Goal: Task Accomplishment & Management: Manage account settings

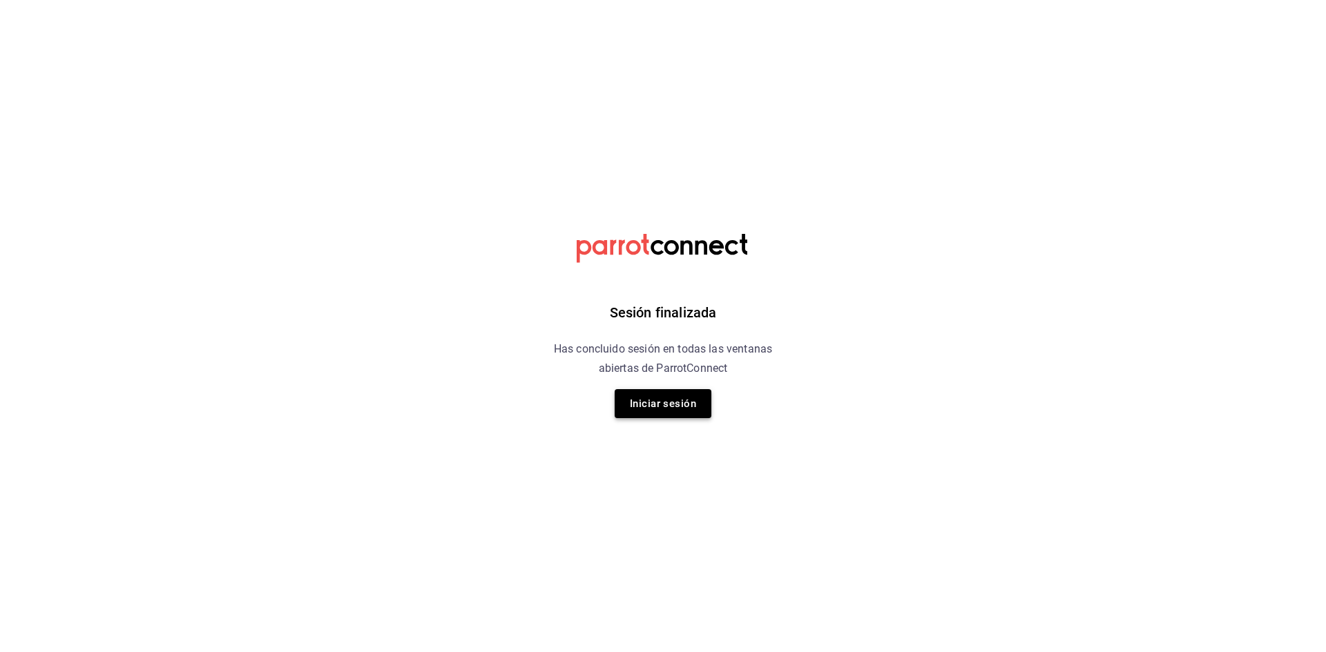
click at [666, 412] on button "Iniciar sesión" at bounding box center [663, 403] width 97 height 29
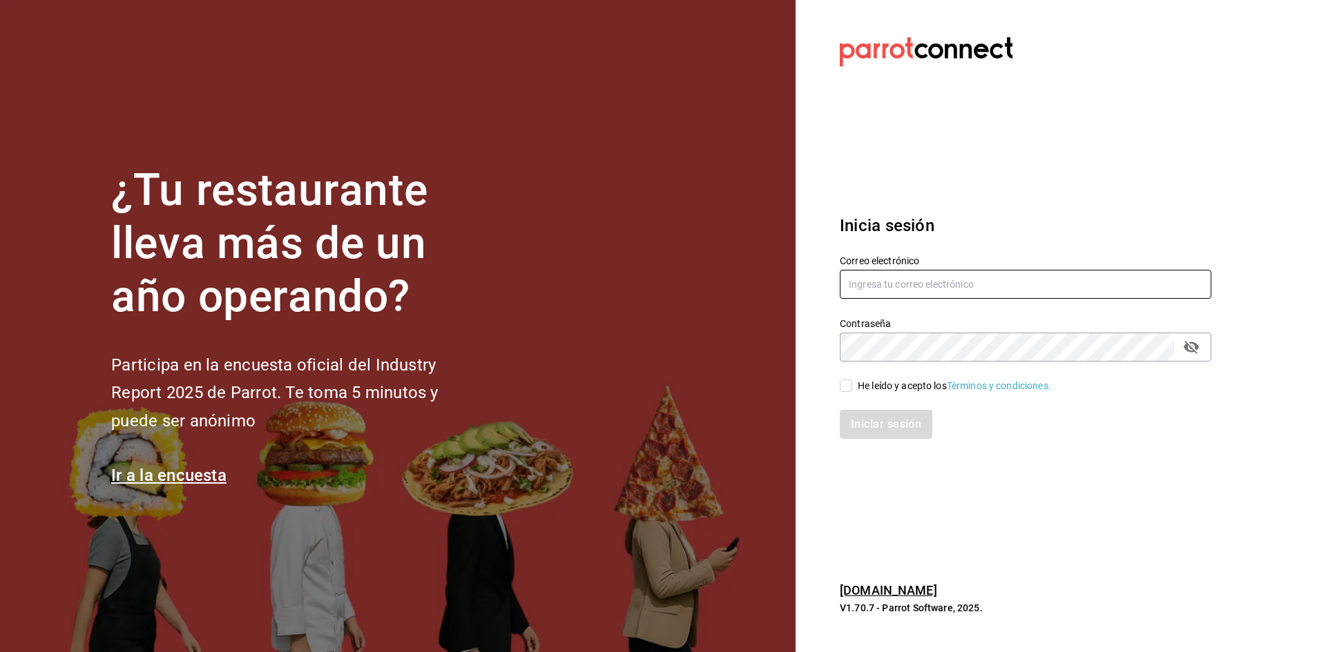
click at [887, 291] on input "text" at bounding box center [1025, 284] width 371 height 29
paste input "[PERSON_NAME][EMAIL_ADDRESS][PERSON_NAME][DOMAIN_NAME]"
type input "[PERSON_NAME][EMAIL_ADDRESS][PERSON_NAME][DOMAIN_NAME]"
click at [859, 389] on div "He leído y acepto los Términos y condiciones." at bounding box center [954, 386] width 193 height 14
click at [852, 389] on input "He leído y acepto los Términos y condiciones." at bounding box center [846, 386] width 12 height 12
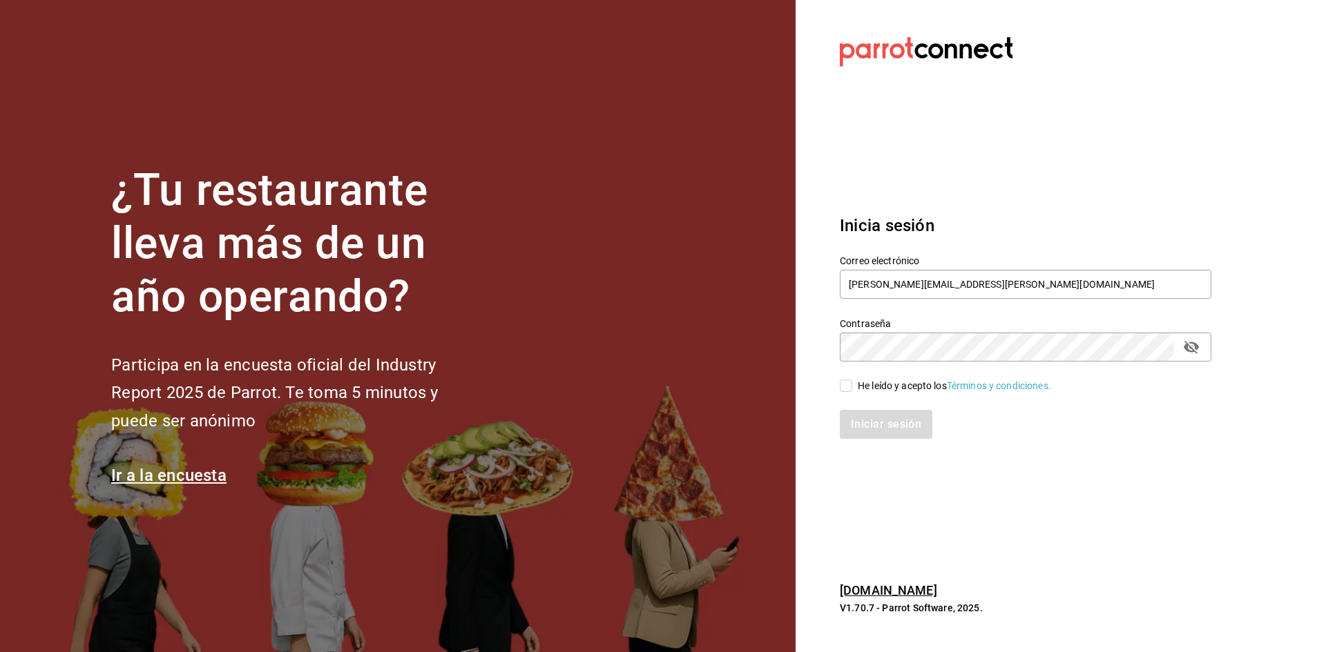
checkbox input "true"
click at [873, 415] on button "Iniciar sesión" at bounding box center [887, 424] width 94 height 29
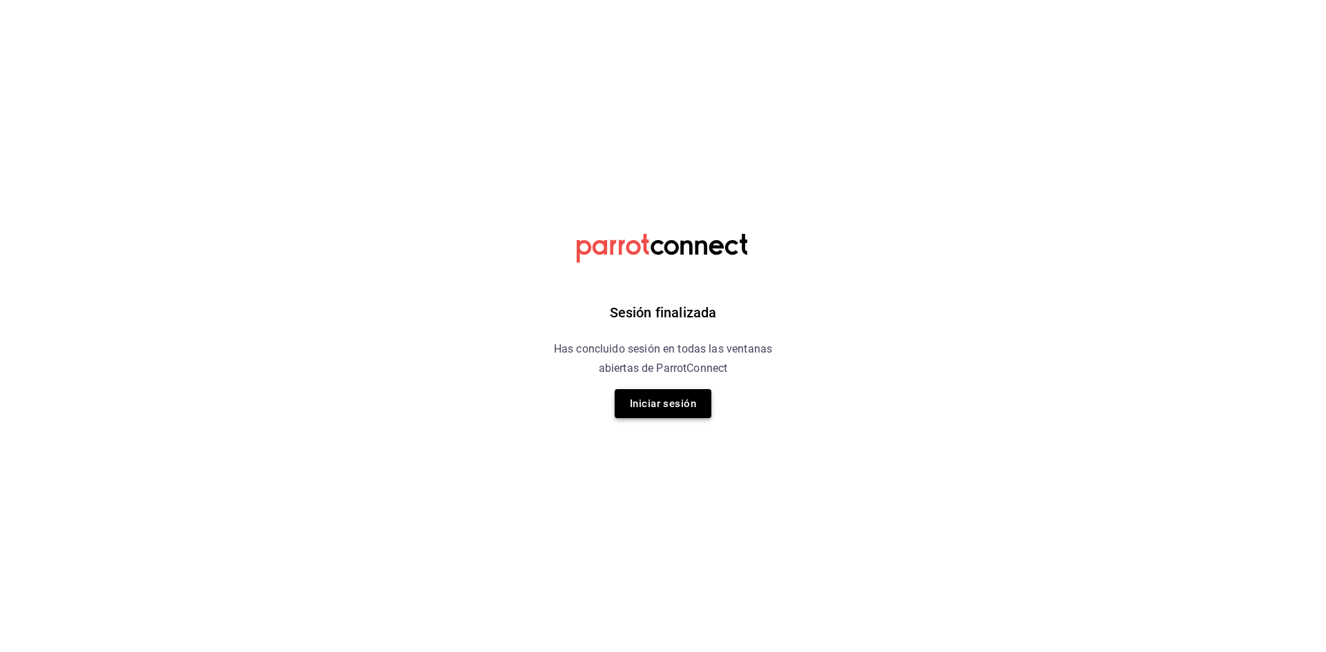
click at [686, 405] on button "Iniciar sesión" at bounding box center [663, 403] width 97 height 29
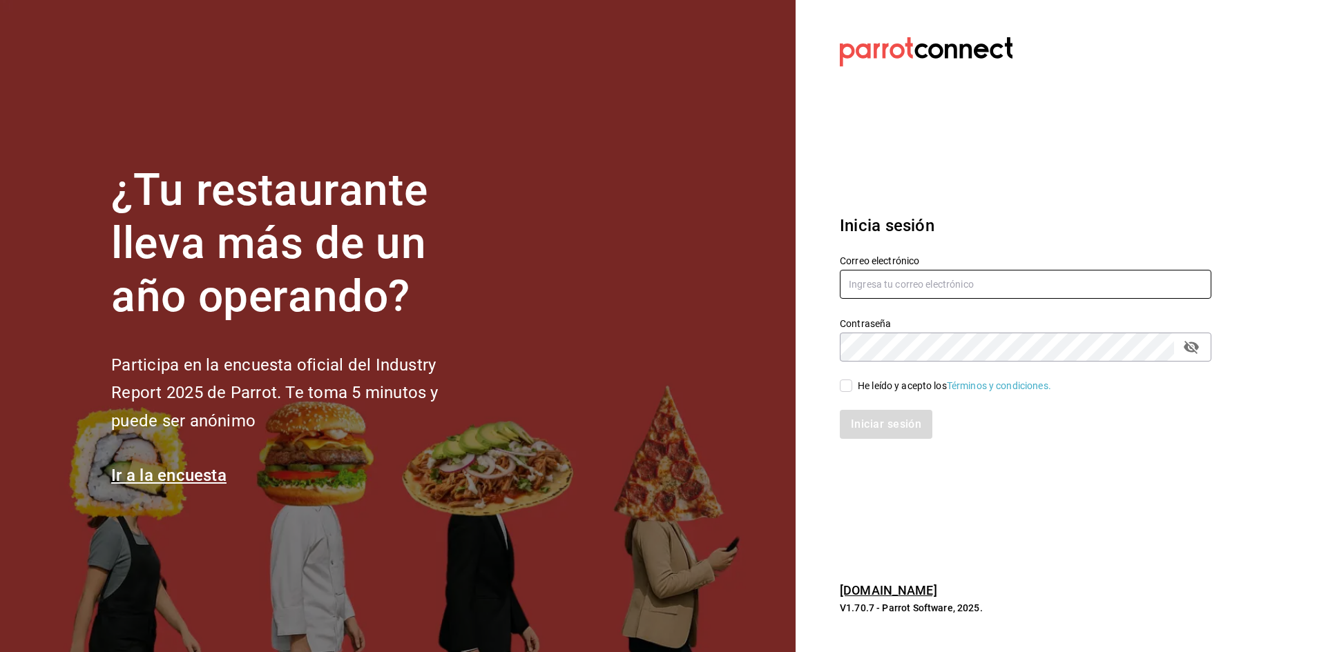
click at [884, 282] on input "text" at bounding box center [1025, 284] width 371 height 29
paste input "[PERSON_NAME][EMAIL_ADDRESS][PERSON_NAME][DOMAIN_NAME]"
type input "[PERSON_NAME][EMAIL_ADDRESS][PERSON_NAME][DOMAIN_NAME]"
click at [855, 389] on span "He leído y acepto los Términos y condiciones." at bounding box center [951, 386] width 199 height 14
click at [852, 389] on input "He leído y acepto los Términos y condiciones." at bounding box center [846, 386] width 12 height 12
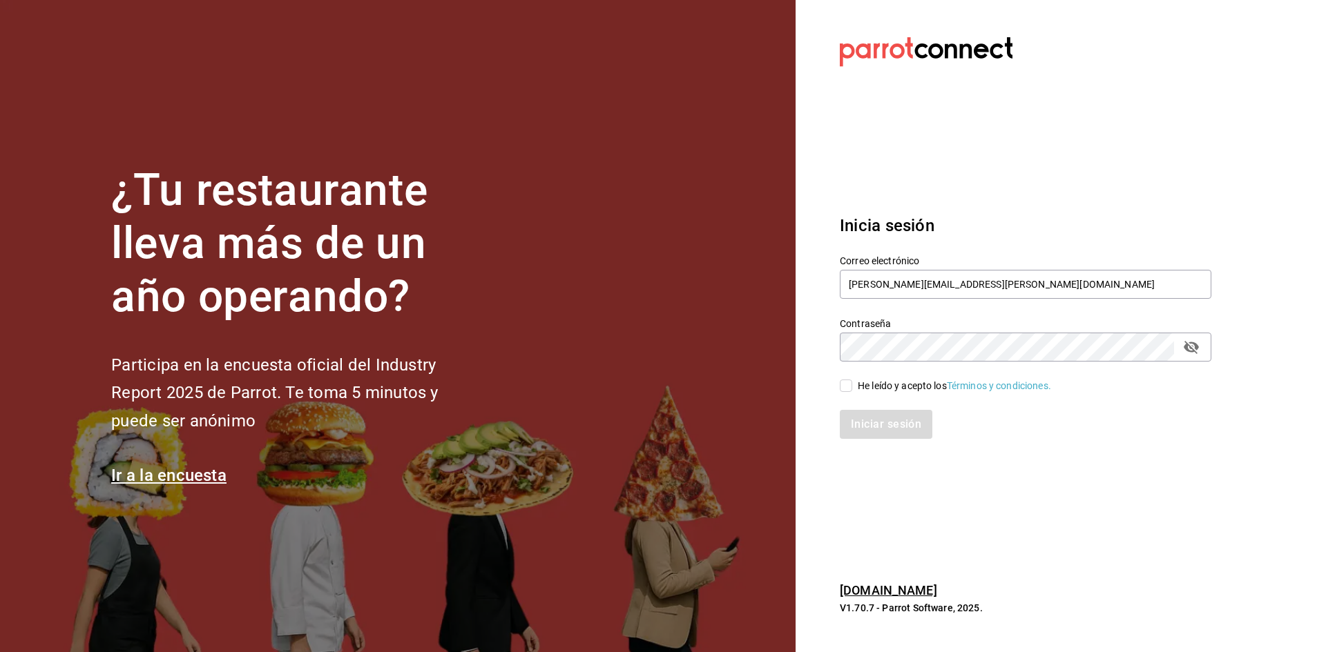
checkbox input "true"
click at [905, 427] on button "Iniciar sesión" at bounding box center [887, 424] width 94 height 29
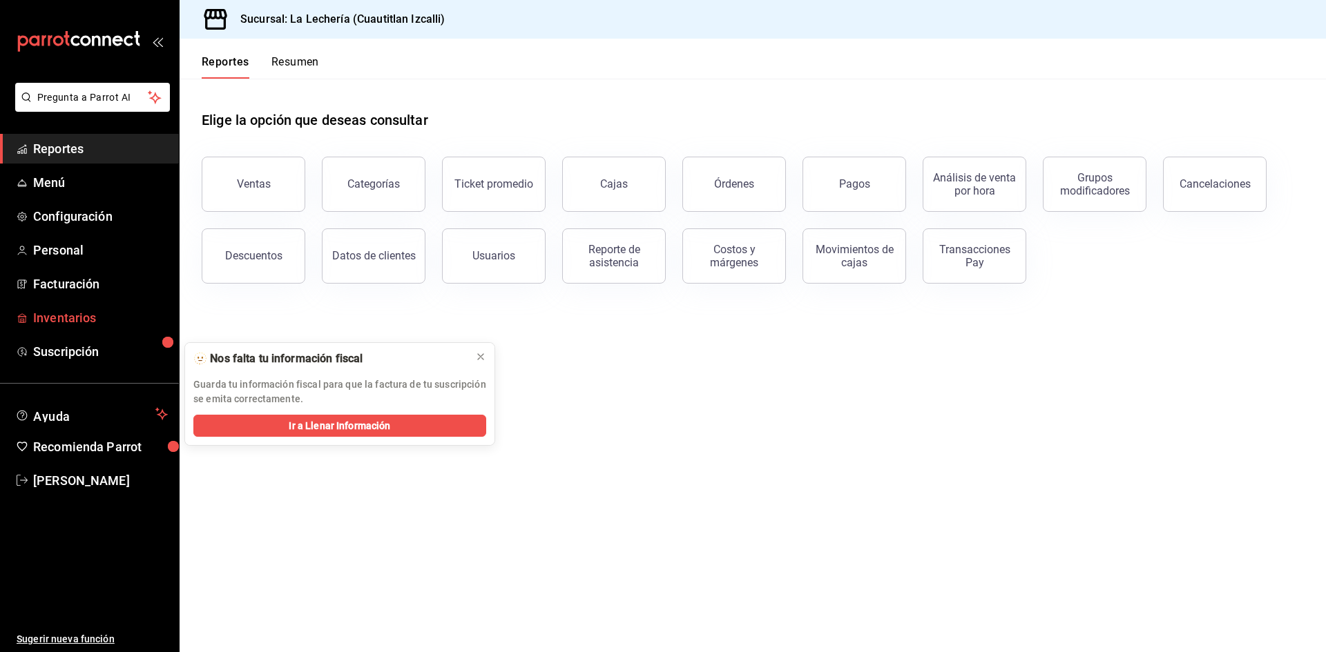
click at [79, 318] on span "Inventarios" at bounding box center [100, 318] width 135 height 19
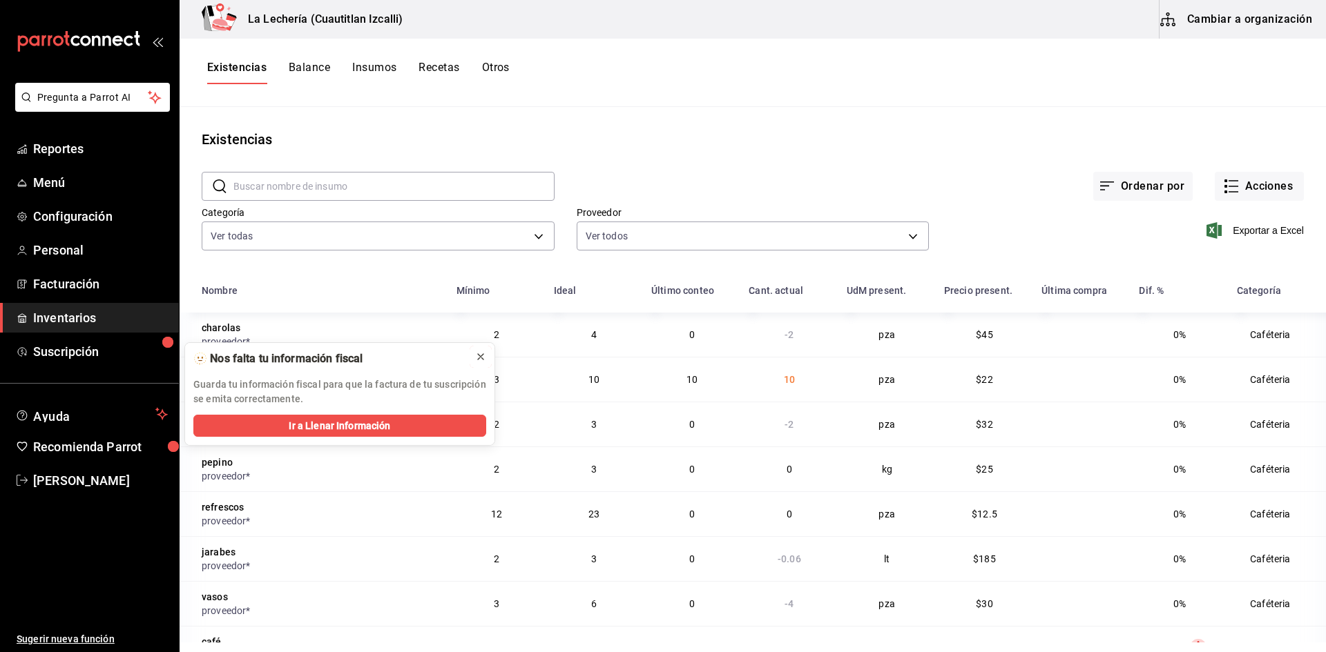
click at [480, 355] on icon at bounding box center [480, 356] width 11 height 11
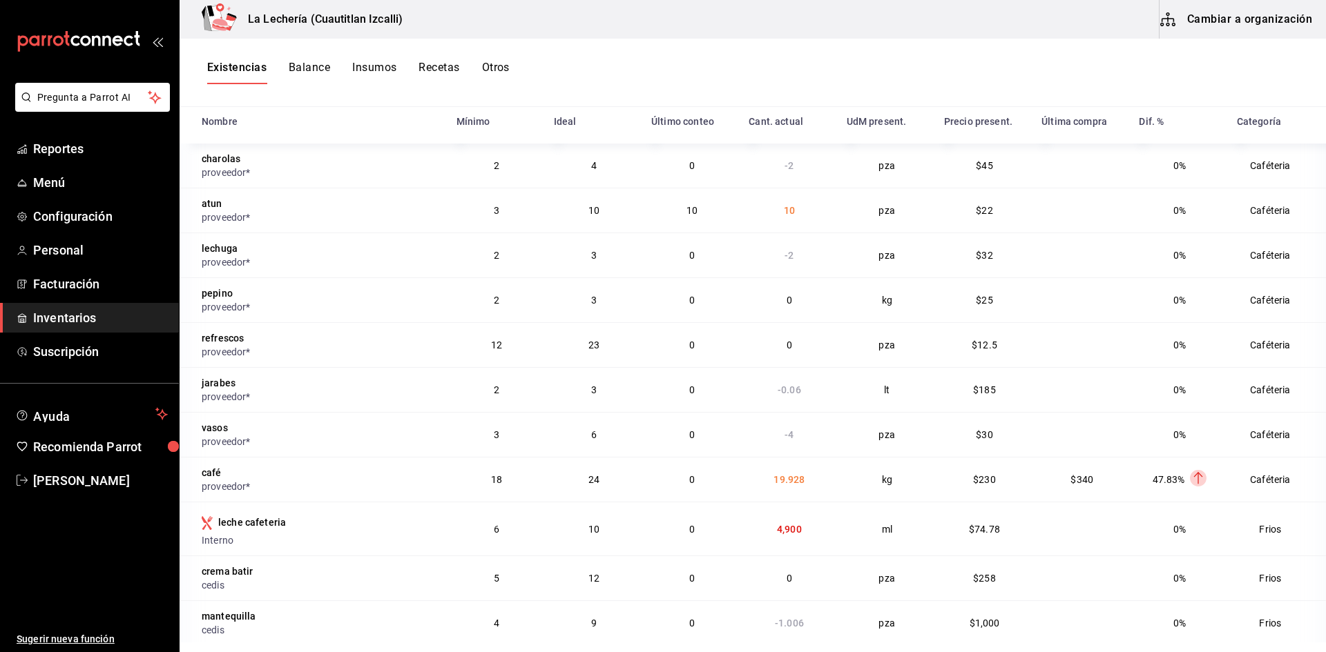
click at [380, 66] on button "Insumos" at bounding box center [374, 72] width 44 height 23
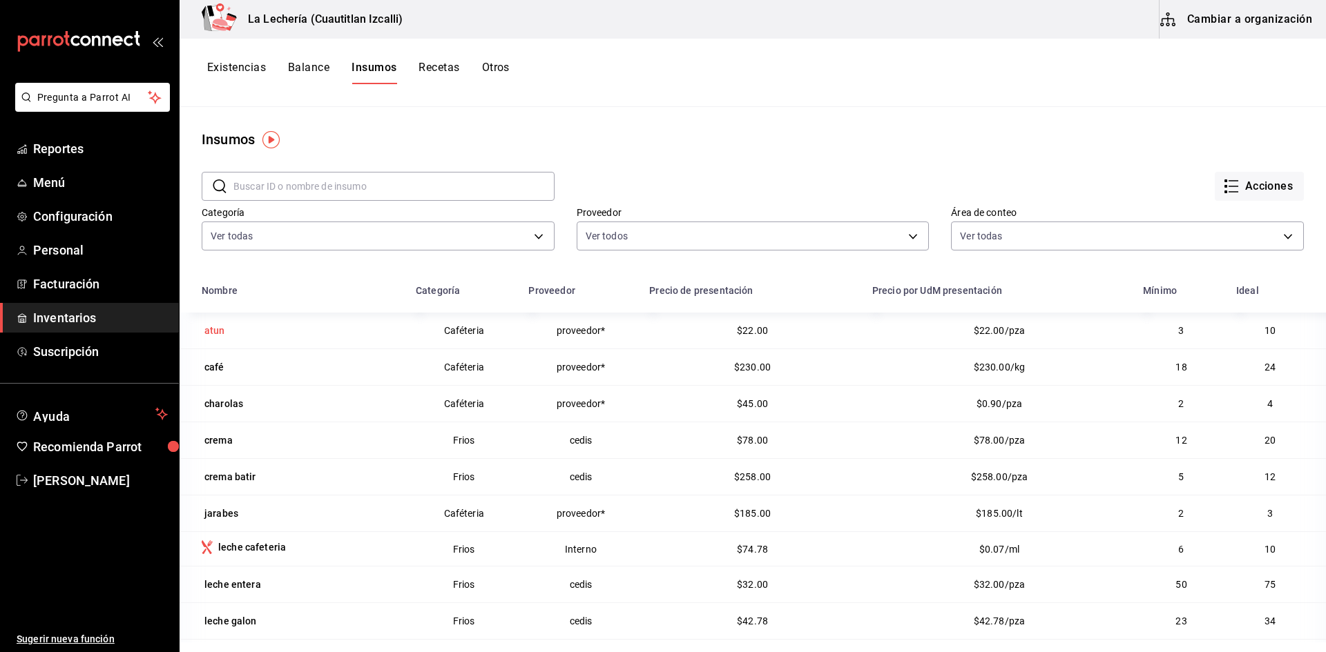
click at [221, 329] on div "atun" at bounding box center [214, 331] width 21 height 14
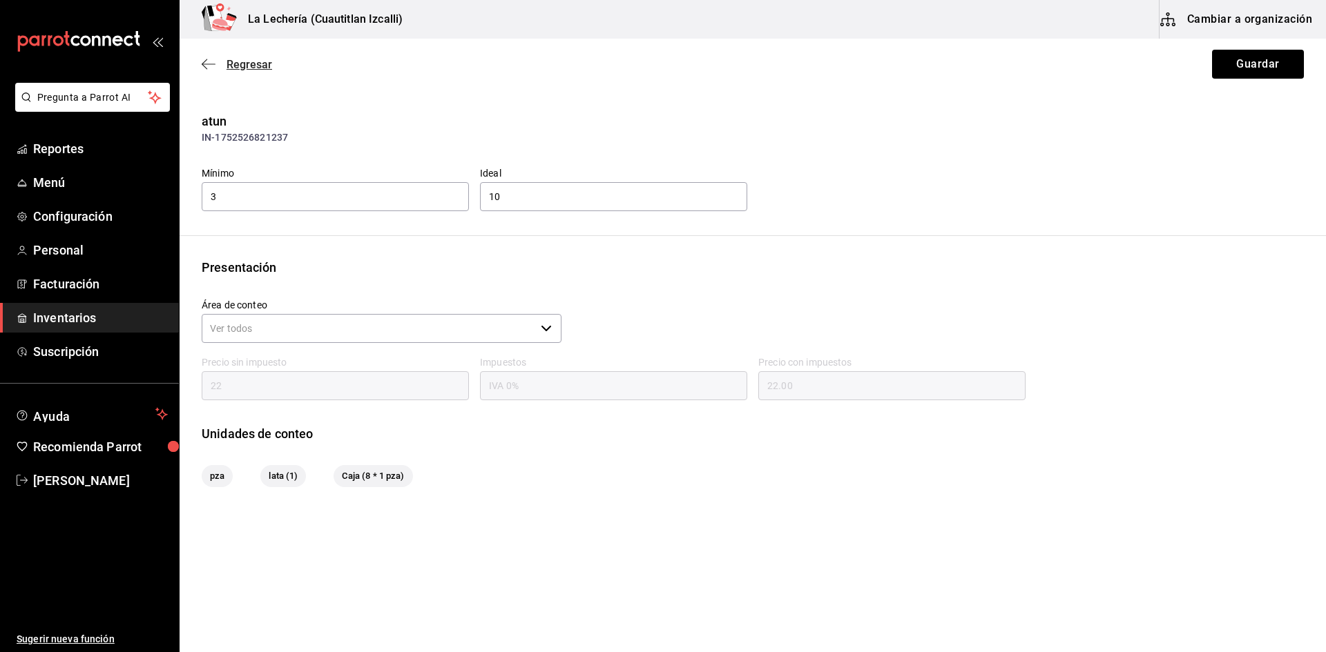
click at [206, 64] on icon "button" at bounding box center [209, 64] width 14 height 12
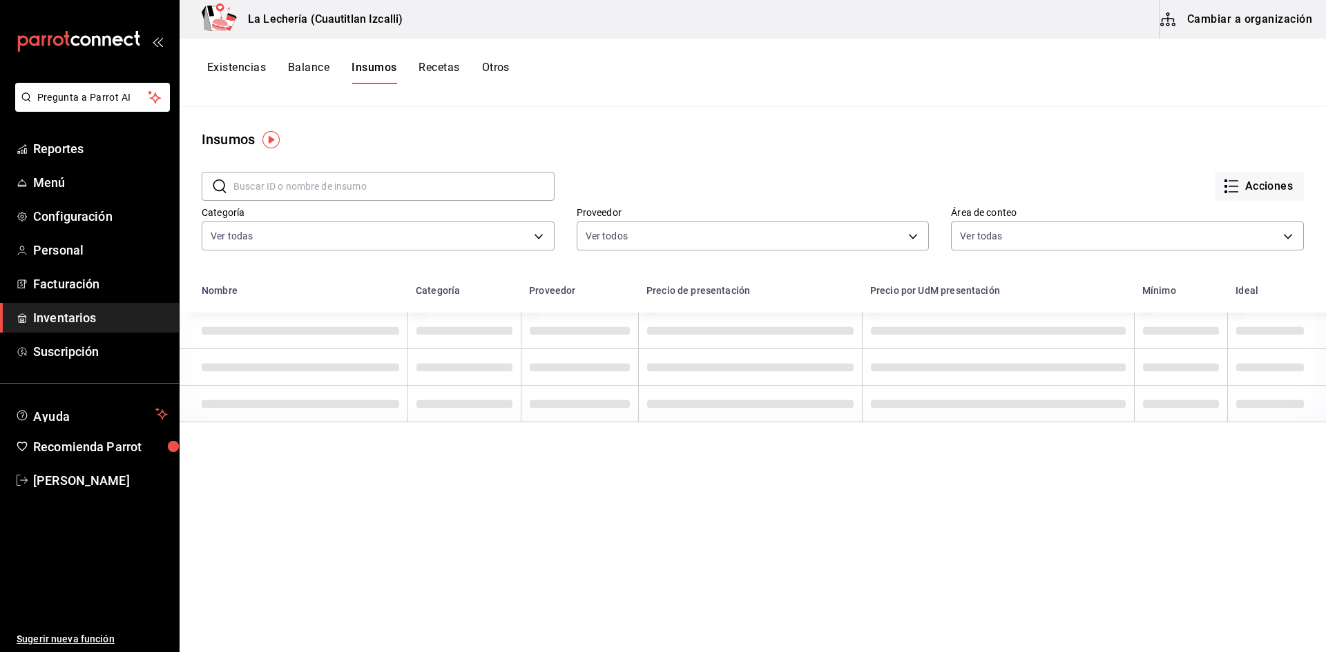
click at [238, 68] on button "Existencias" at bounding box center [236, 72] width 59 height 23
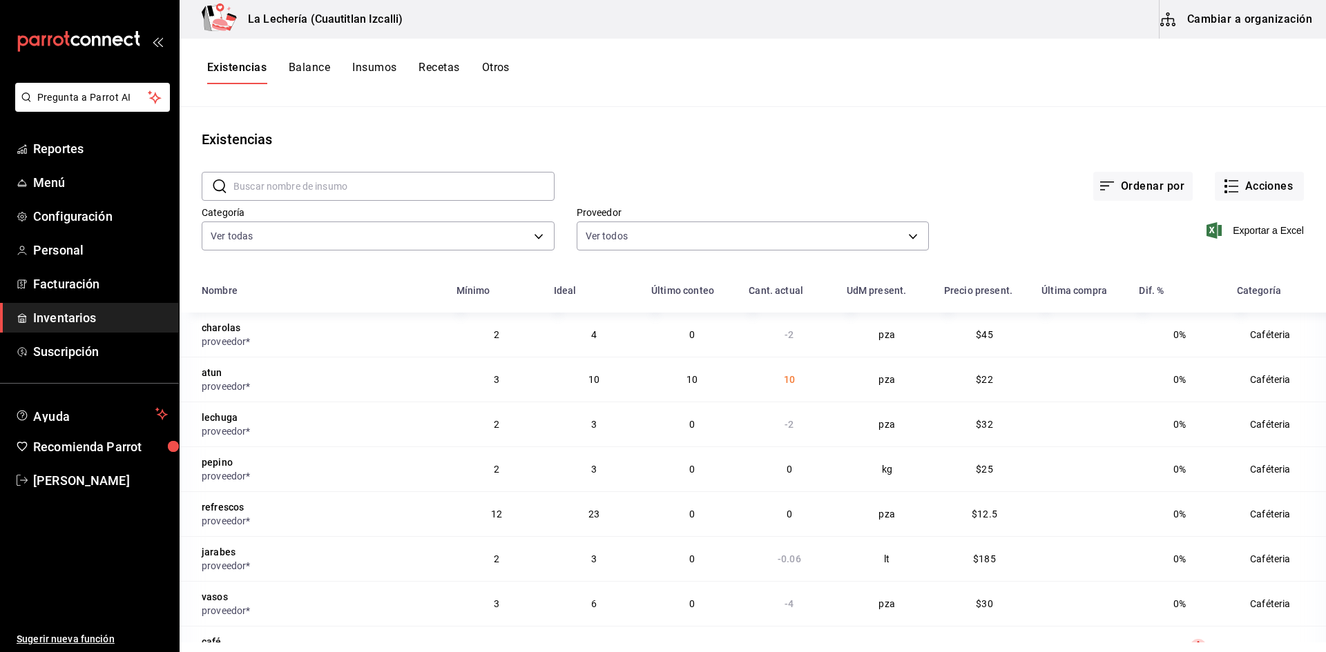
click at [434, 65] on button "Recetas" at bounding box center [438, 72] width 41 height 23
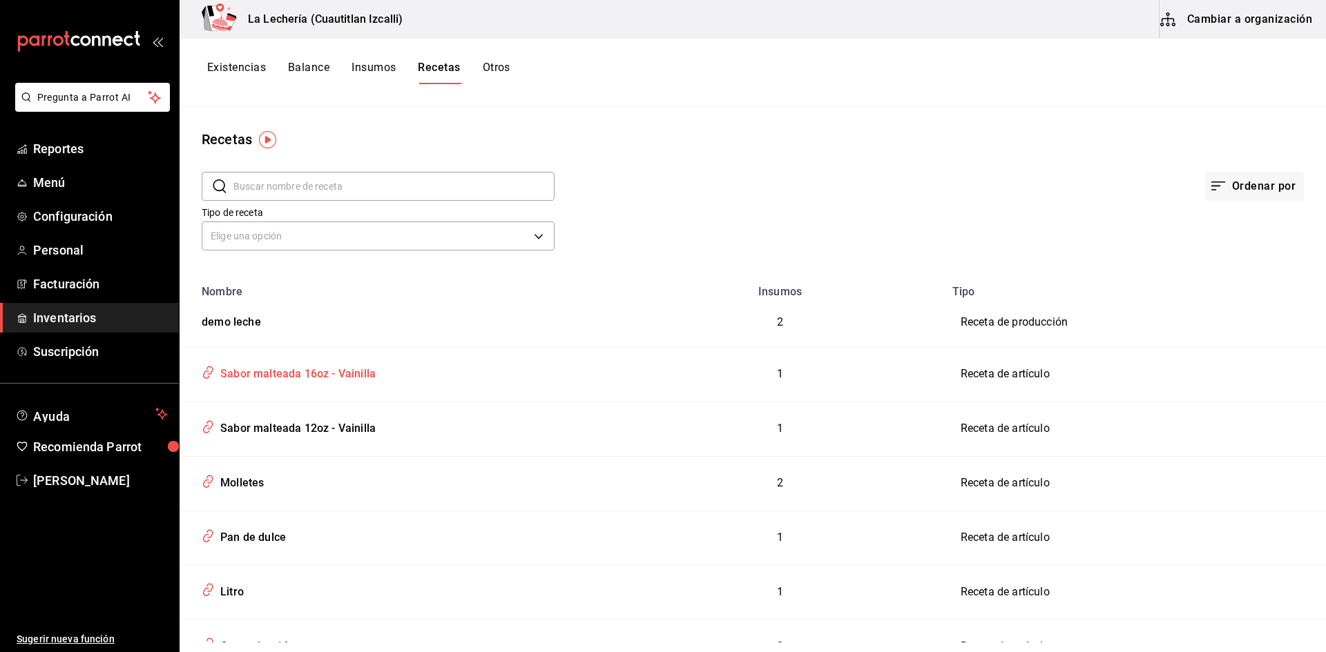
click at [300, 378] on div "Sabor malteada 16oz - Vainilla" at bounding box center [295, 371] width 161 height 21
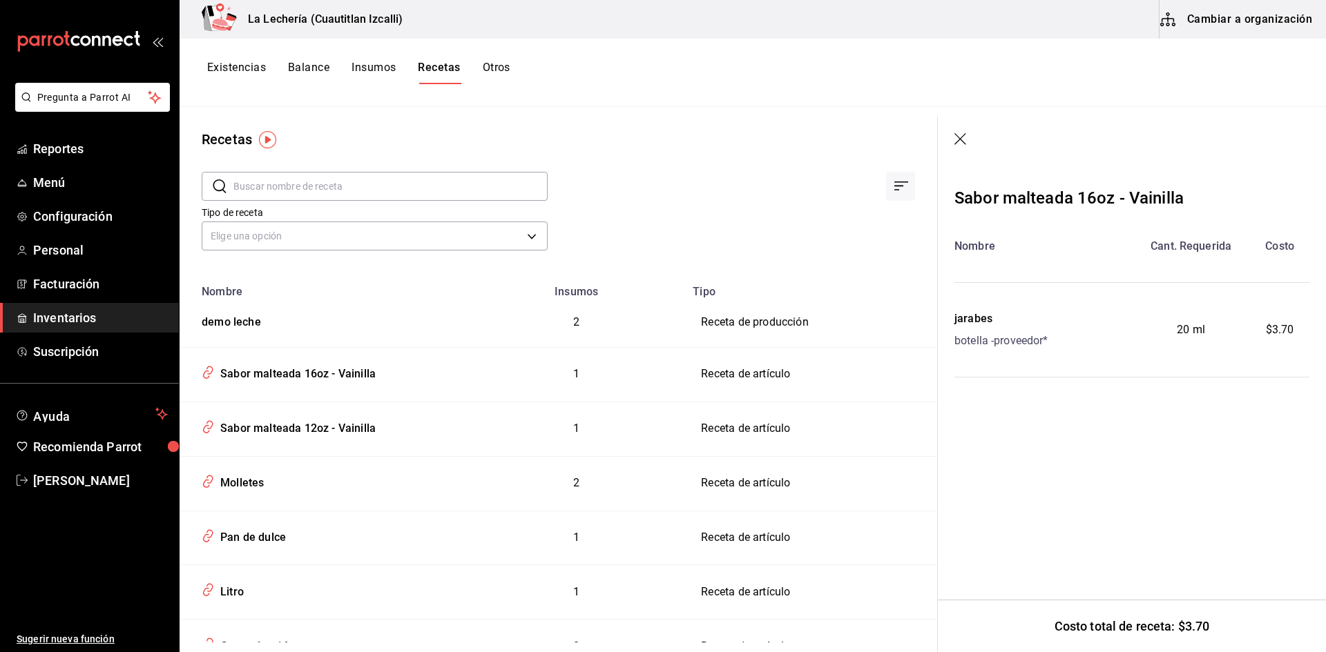
click at [378, 65] on button "Insumos" at bounding box center [373, 72] width 44 height 23
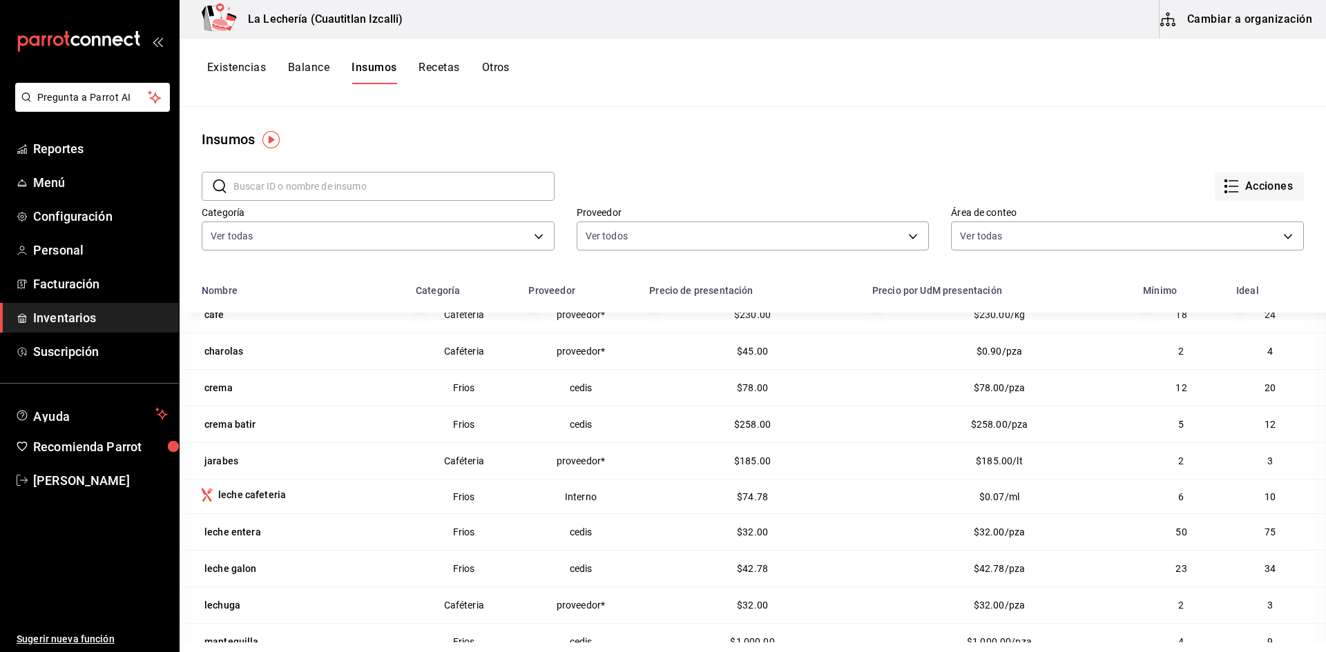
scroll to position [170, 0]
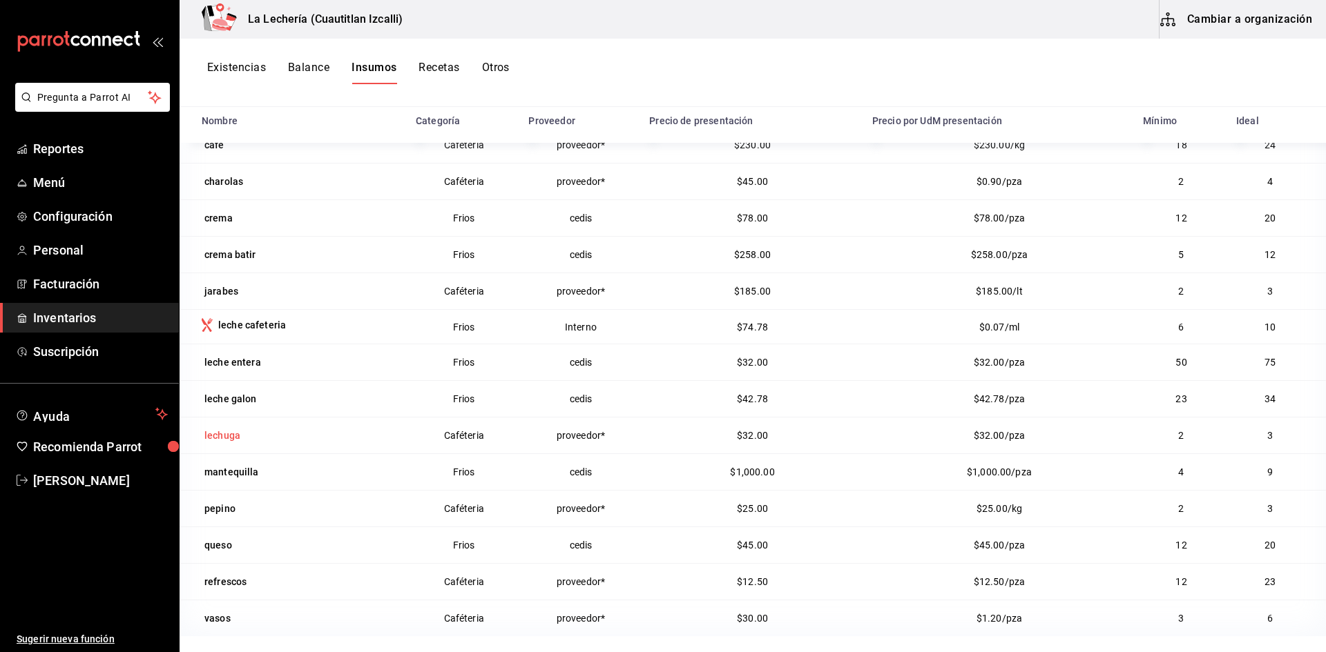
click at [224, 436] on div "lechuga" at bounding box center [222, 436] width 36 height 14
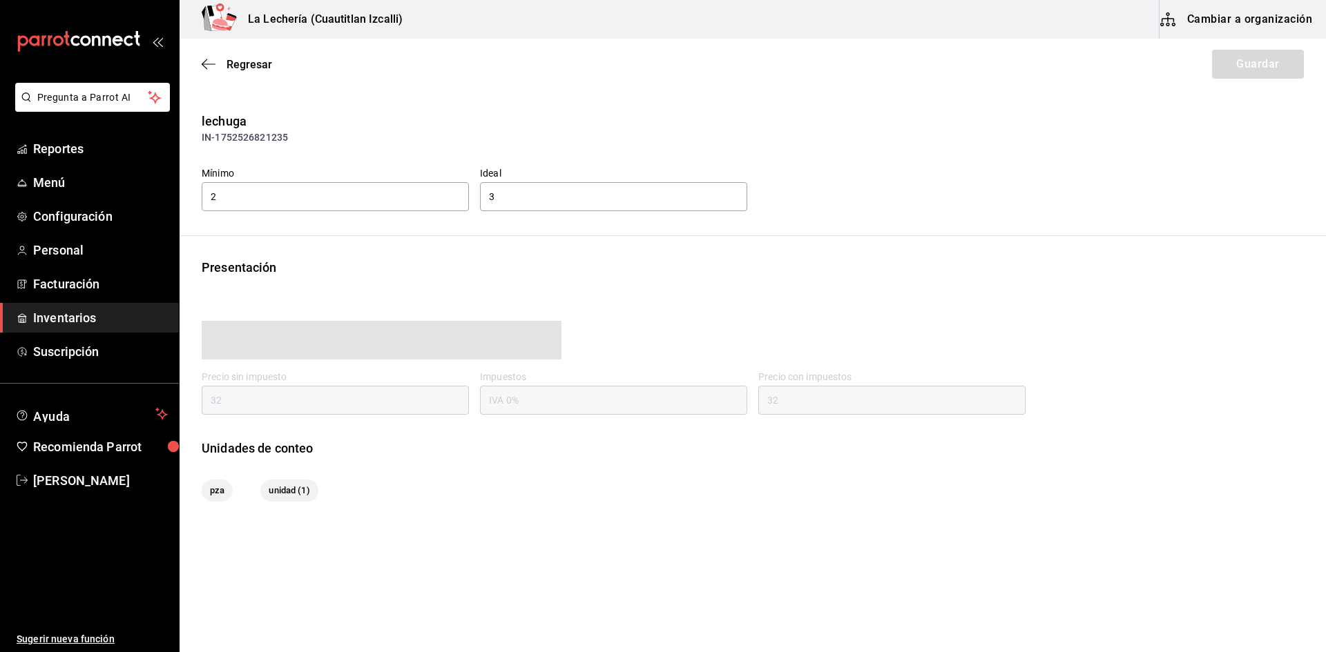
type input "32.00"
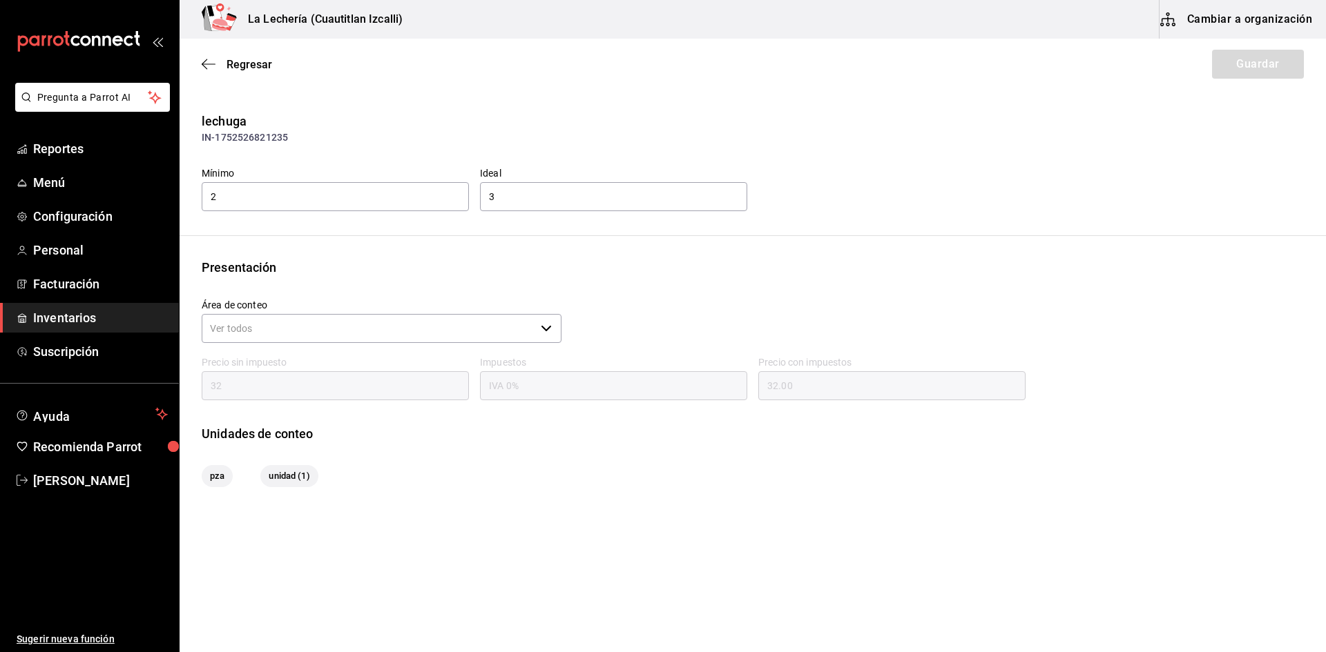
click at [65, 319] on span "Inventarios" at bounding box center [100, 318] width 135 height 19
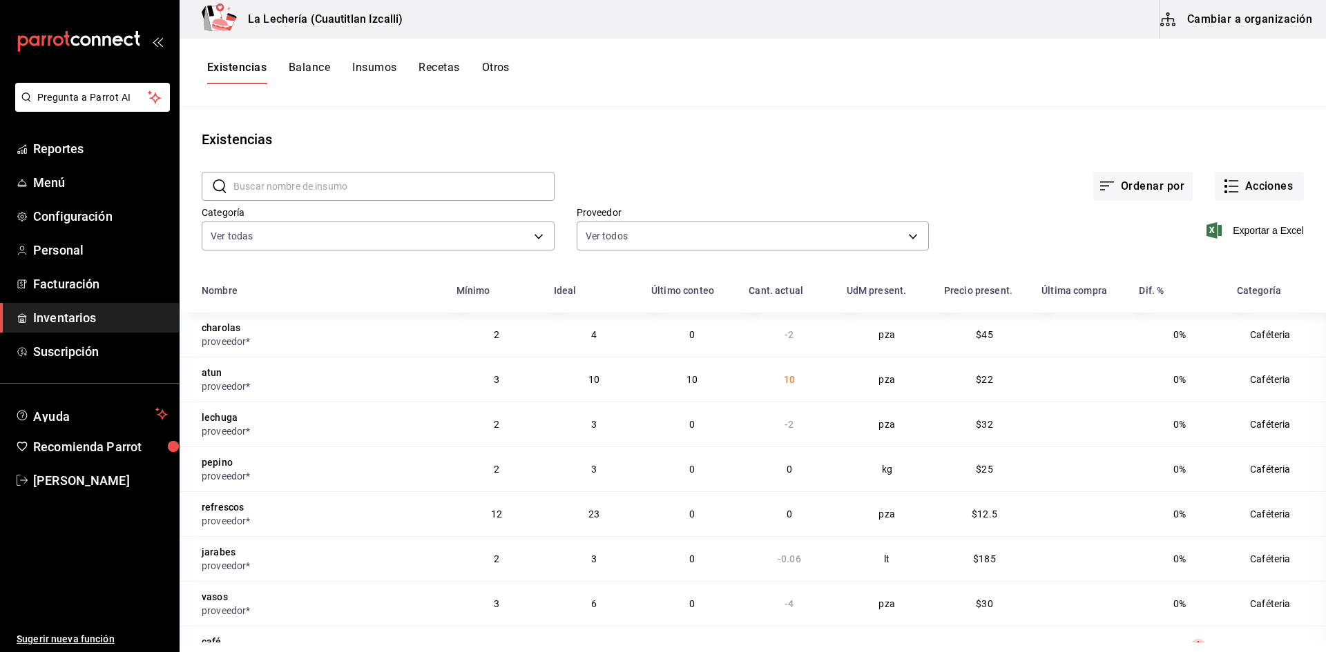
click at [317, 68] on button "Balance" at bounding box center [309, 72] width 41 height 23
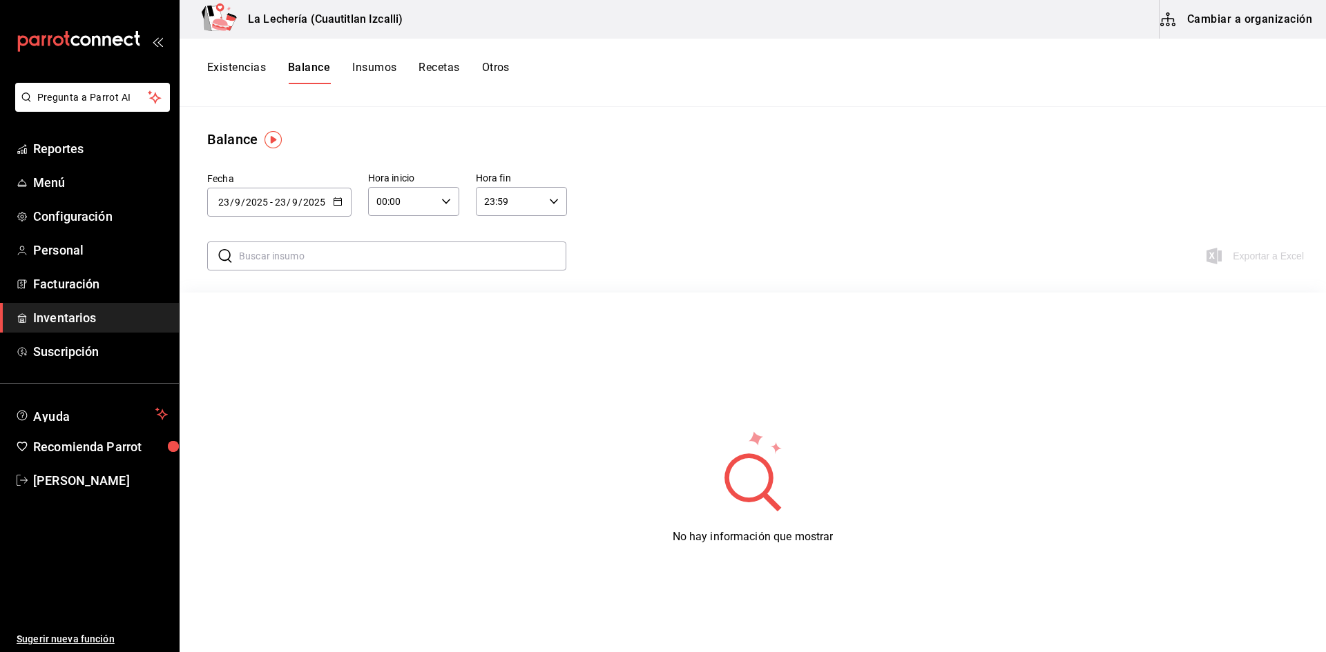
click at [440, 70] on button "Recetas" at bounding box center [438, 72] width 41 height 23
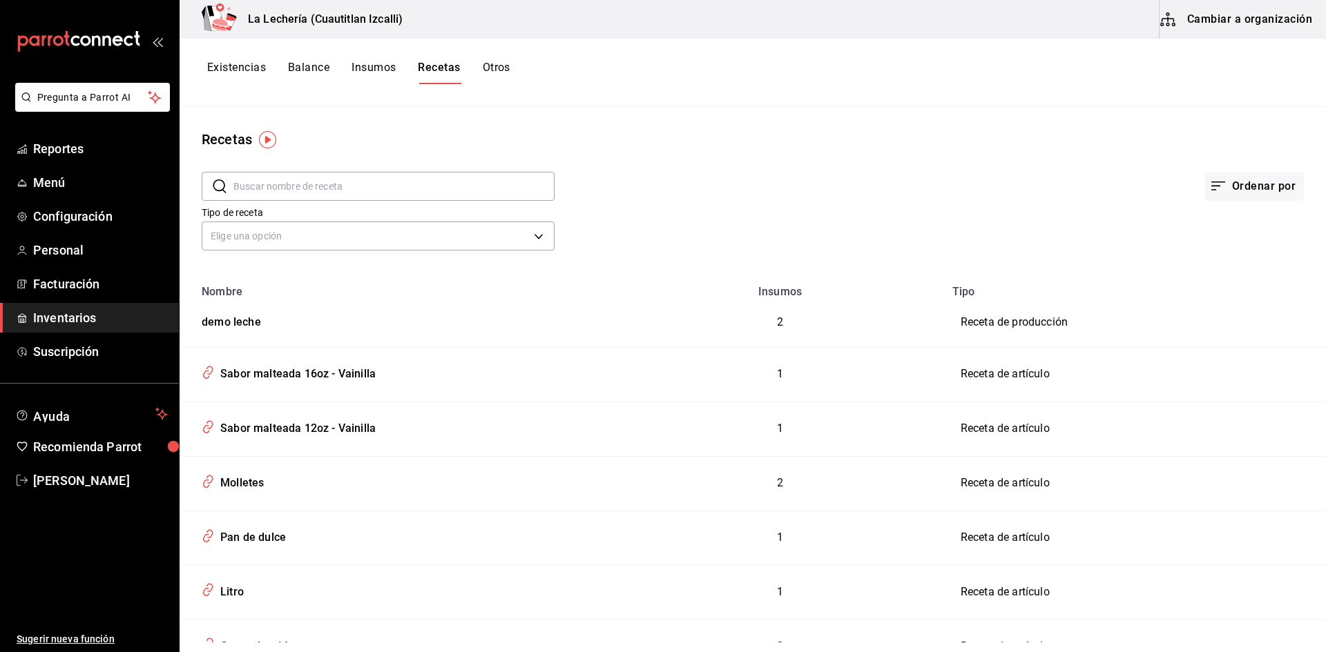
click at [387, 70] on button "Insumos" at bounding box center [373, 72] width 44 height 23
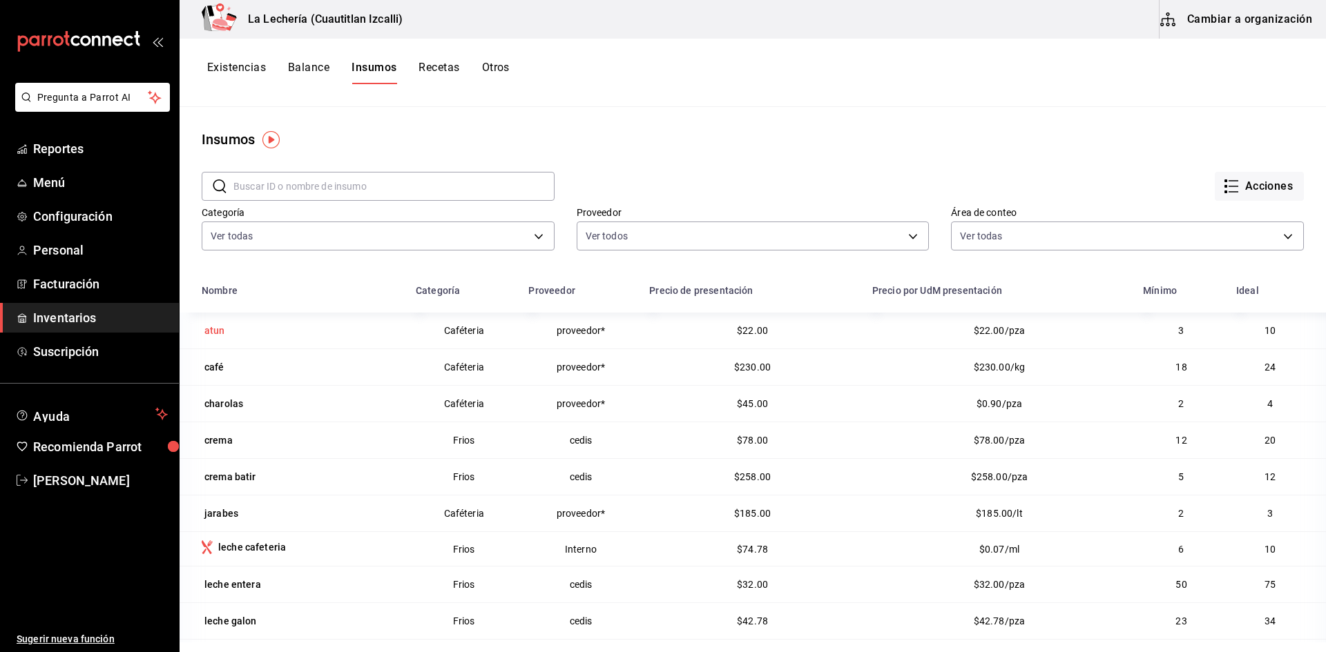
click at [217, 331] on div "atun" at bounding box center [214, 331] width 21 height 14
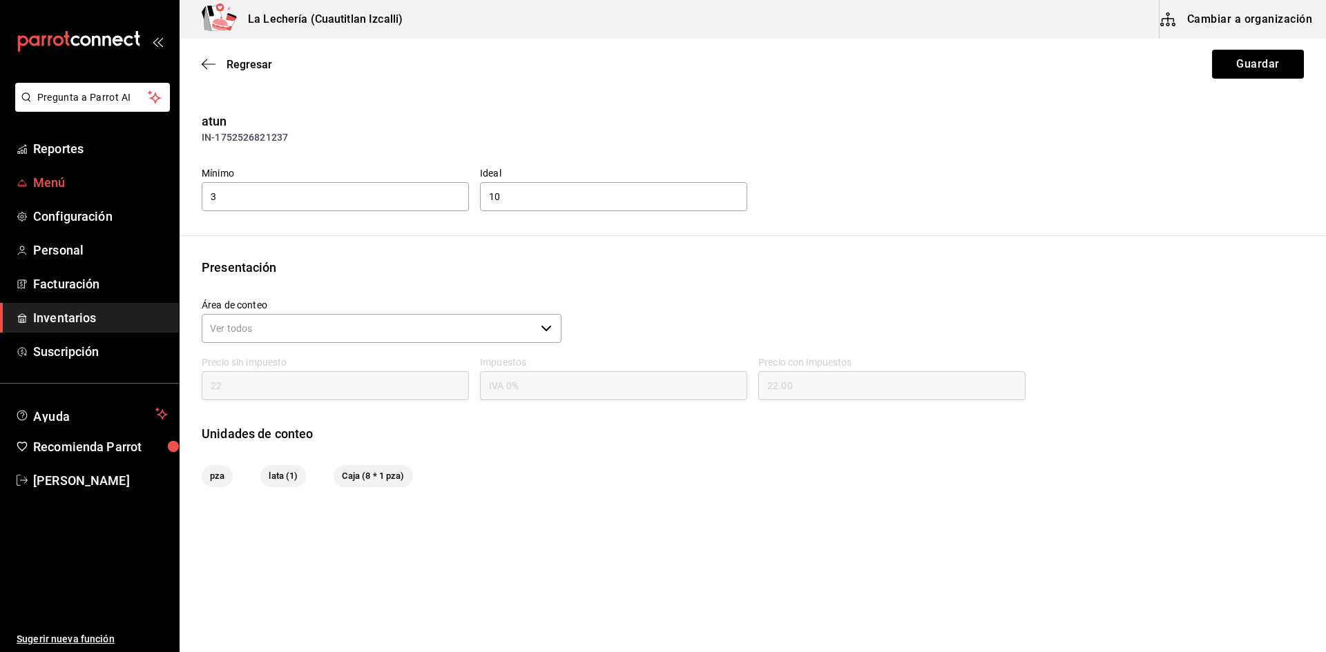
click at [57, 186] on span "Menú" at bounding box center [100, 182] width 135 height 19
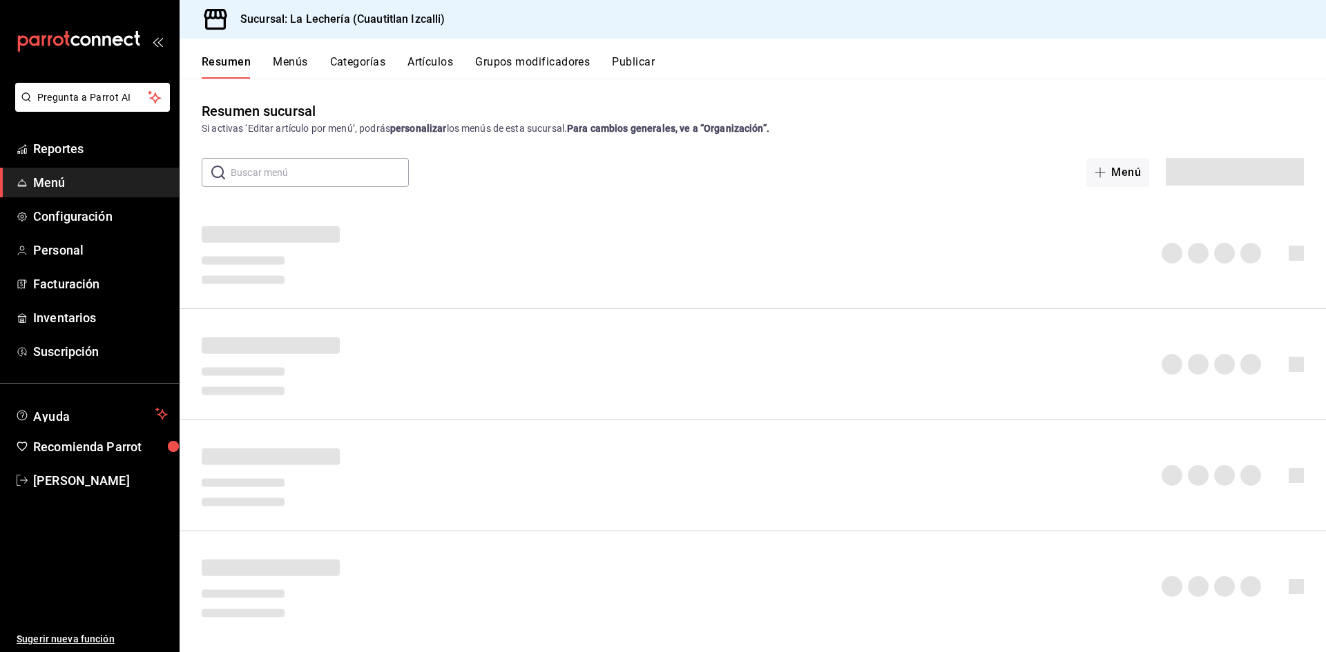
click at [434, 58] on button "Artículos" at bounding box center [430, 66] width 46 height 23
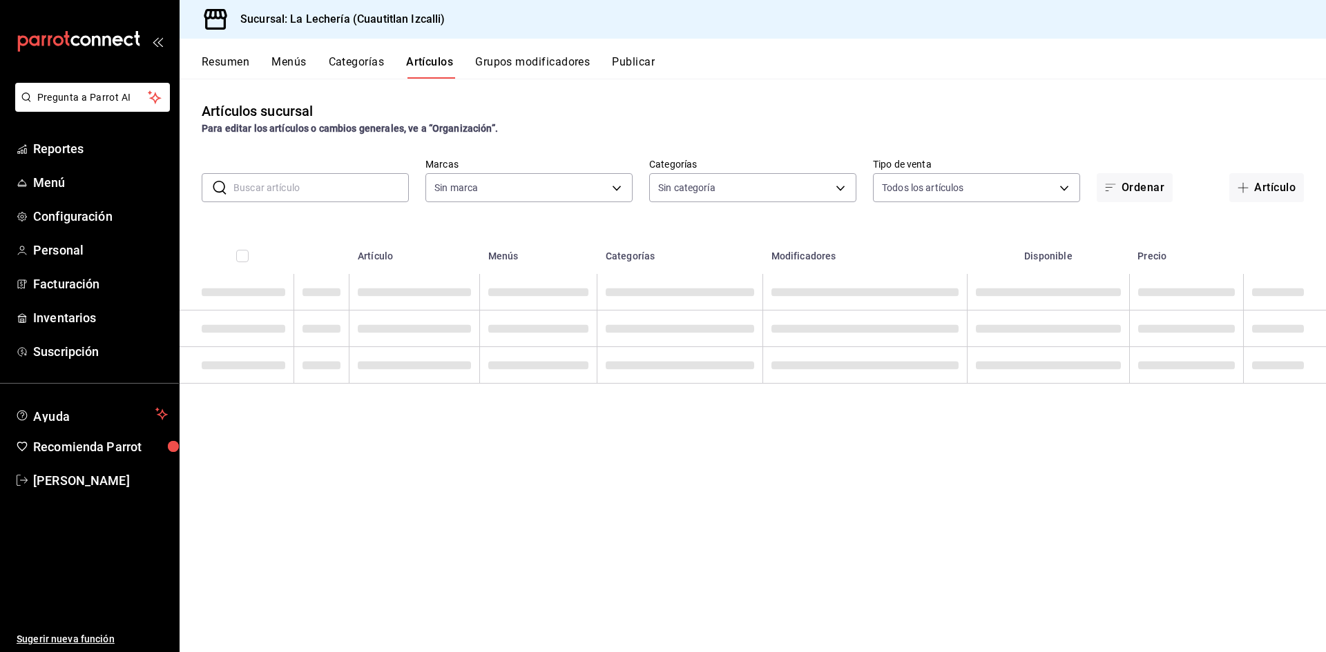
type input "21259822-d269-4c91-89f1-62aa314cf77d"
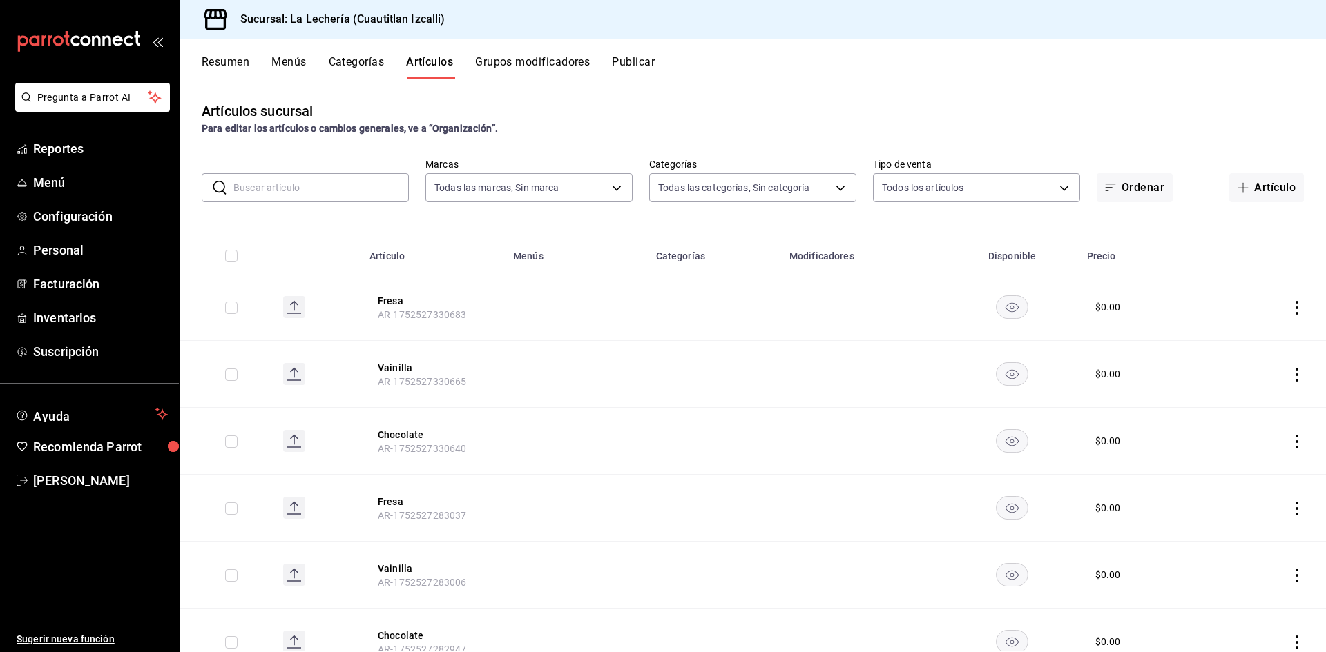
type input "b5db8e62-443b-49c0-a8b1-0f7f5d6a90d2,13ff4a7d-1b2c-43d5-8d3f-92355d9e3b46,34103…"
click at [392, 297] on button "Fresa" at bounding box center [433, 301] width 110 height 14
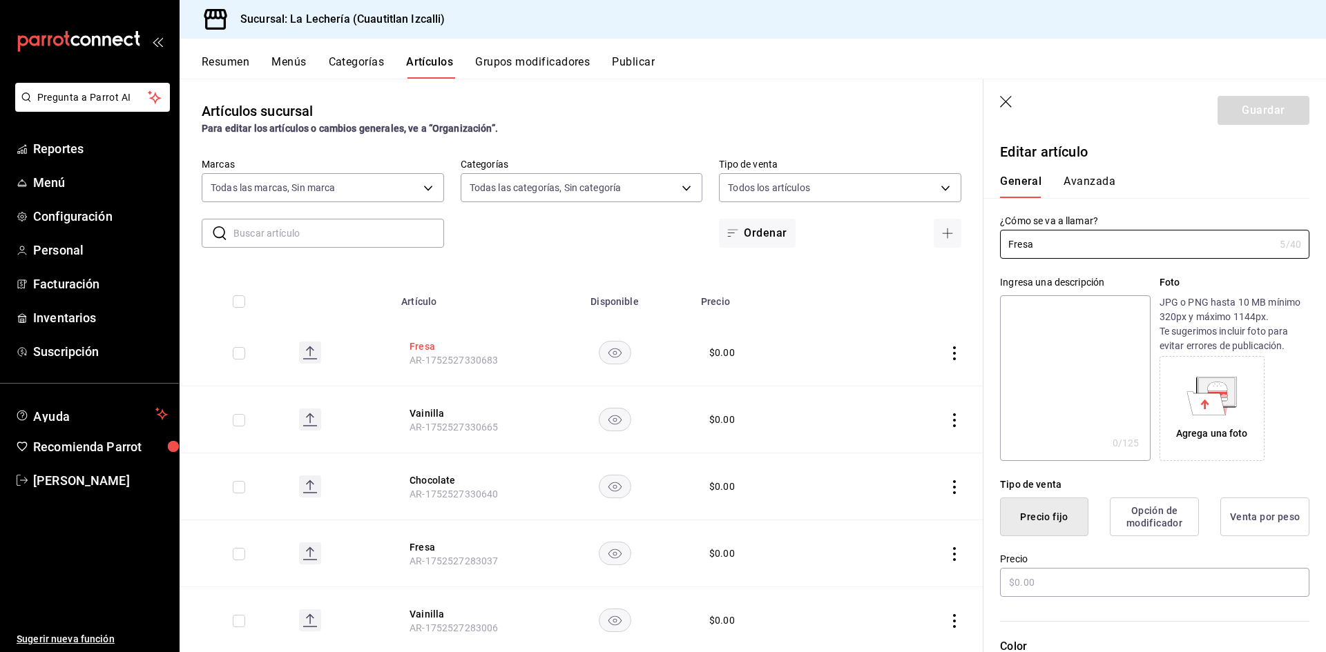
type input "$0.00"
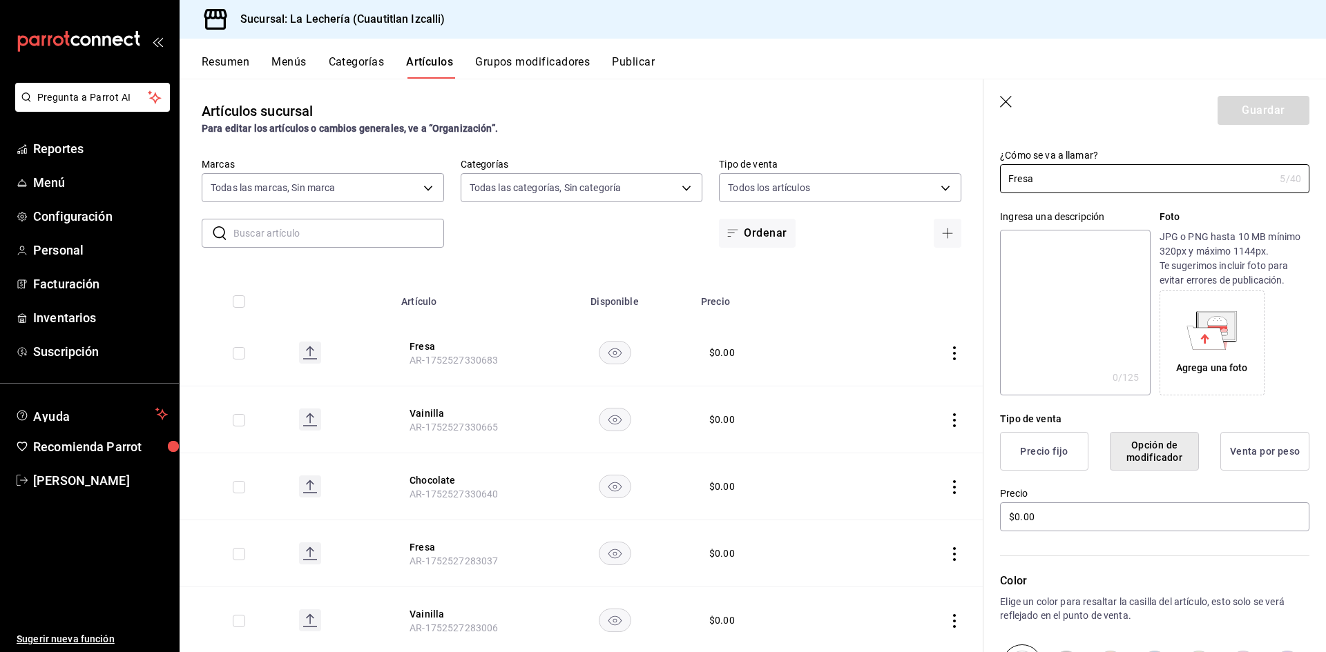
scroll to position [271, 0]
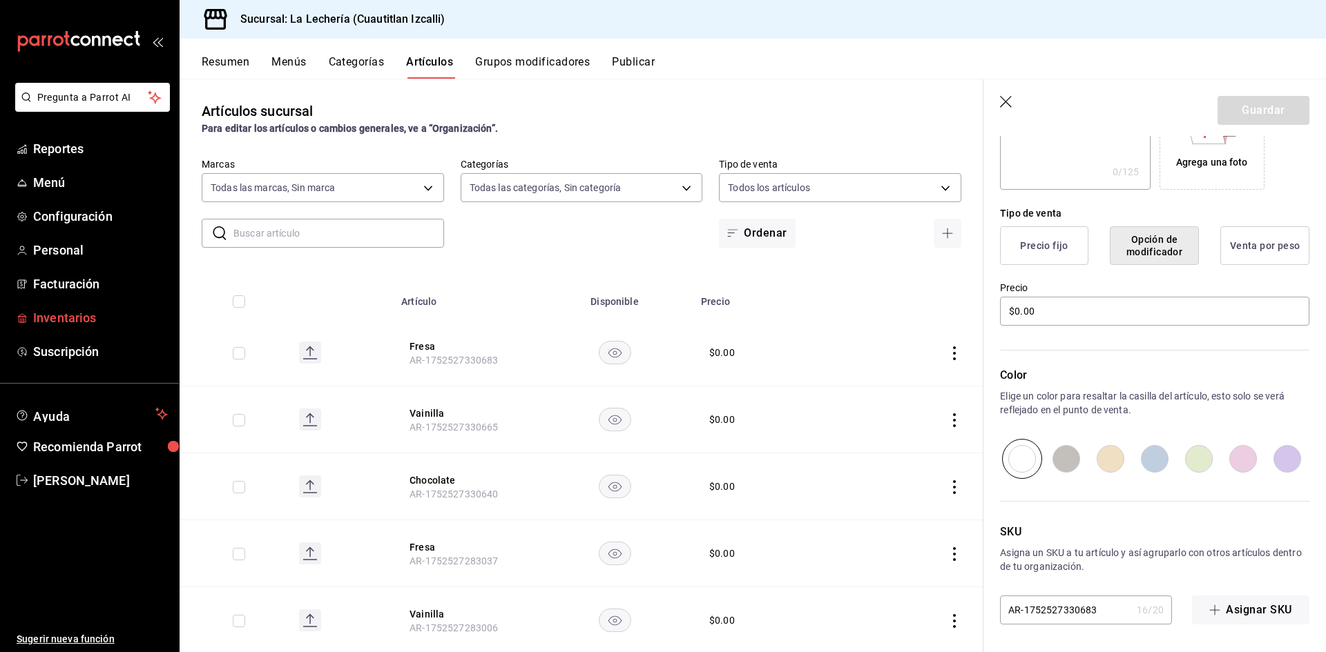
click at [68, 316] on span "Inventarios" at bounding box center [100, 318] width 135 height 19
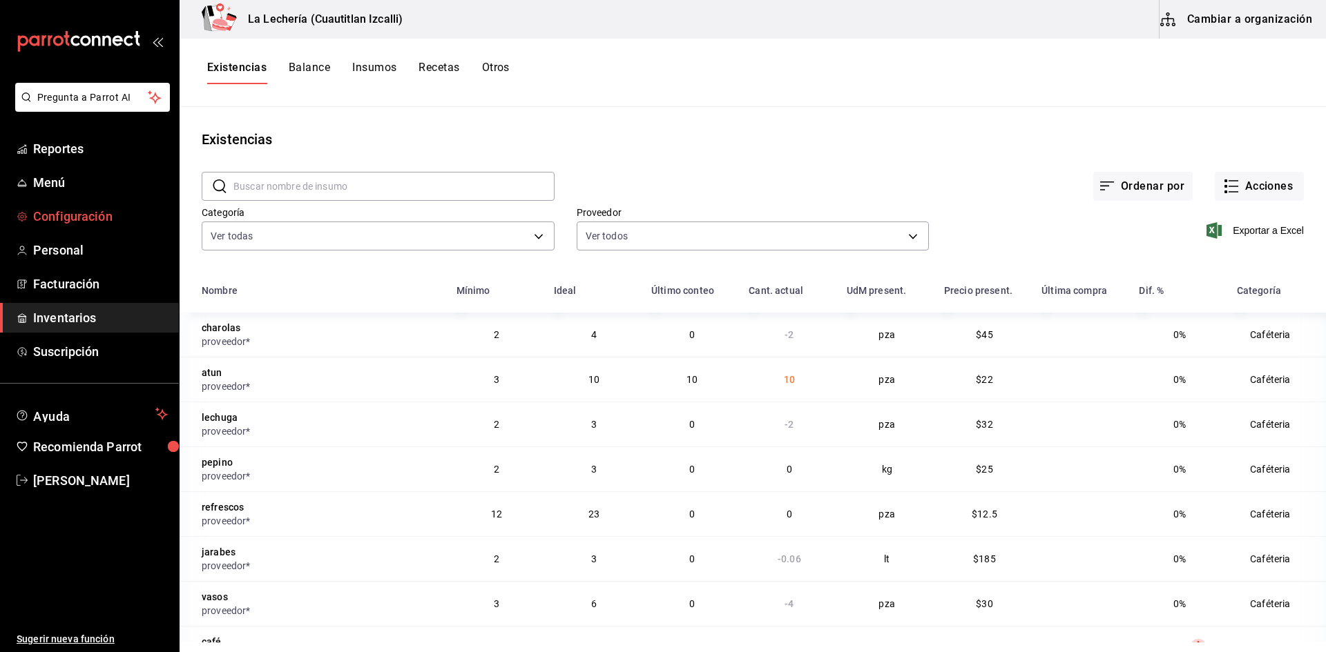
click at [93, 221] on span "Configuración" at bounding box center [100, 216] width 135 height 19
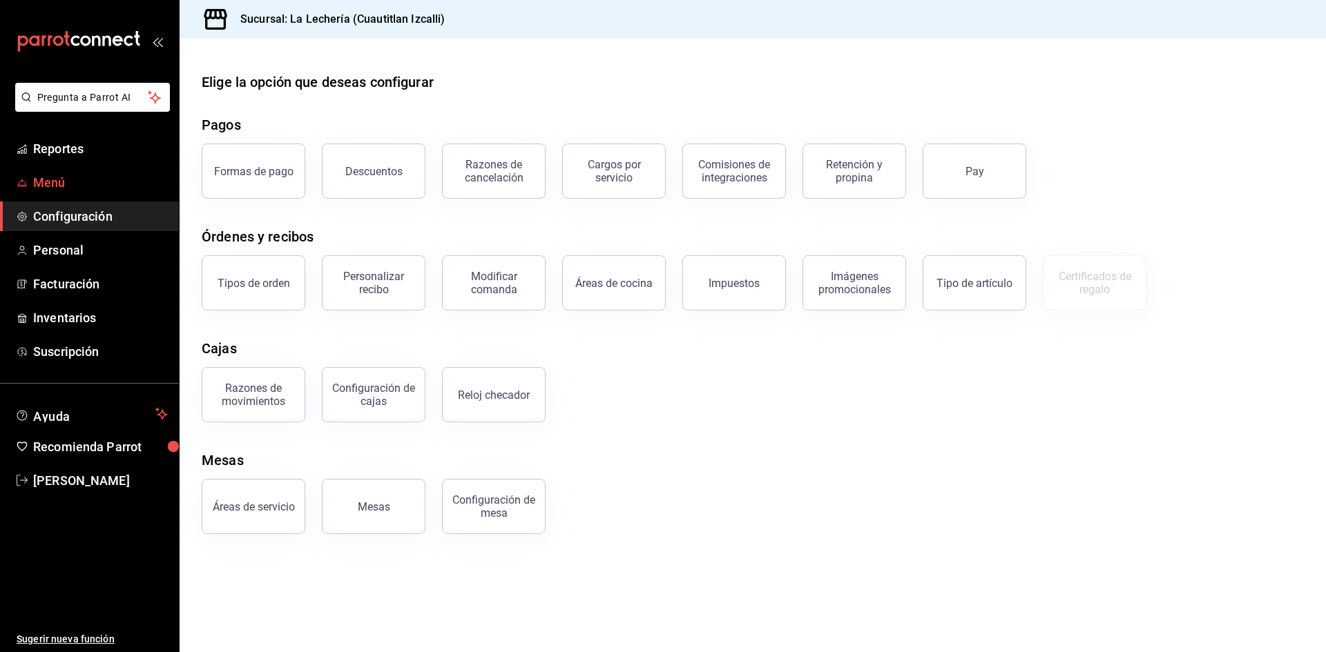
click at [52, 184] on span "Menú" at bounding box center [100, 182] width 135 height 19
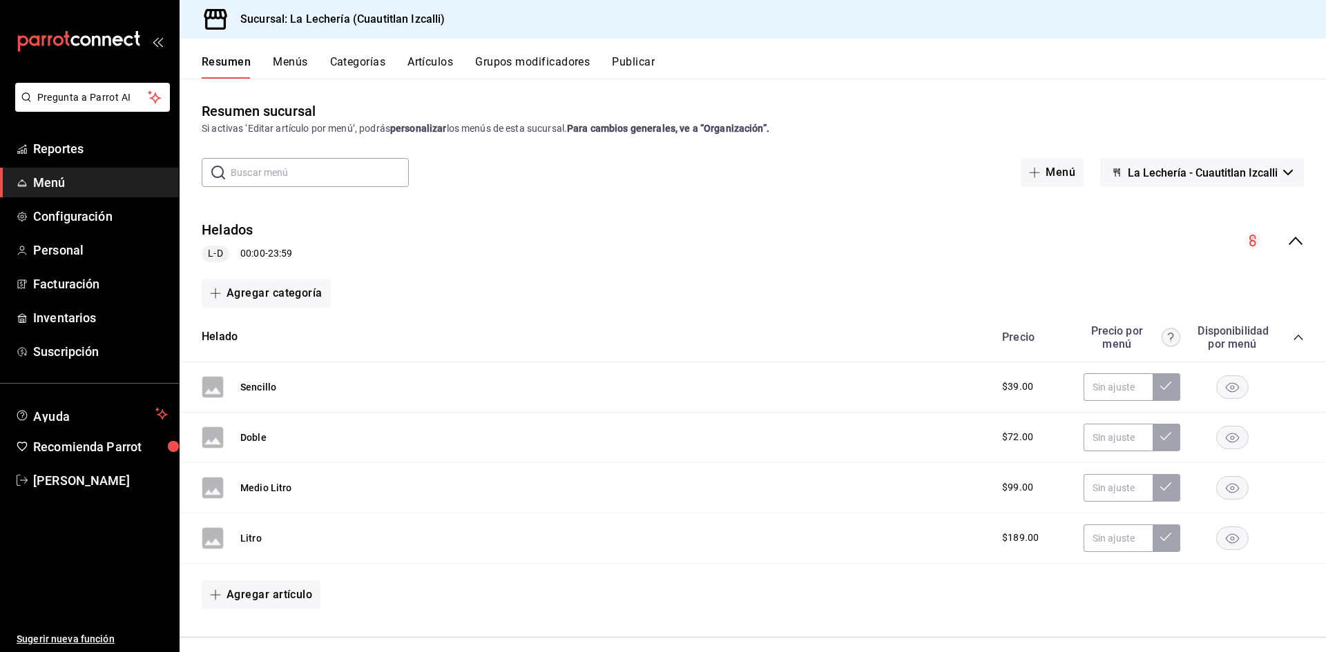
click at [358, 63] on button "Categorías" at bounding box center [358, 66] width 56 height 23
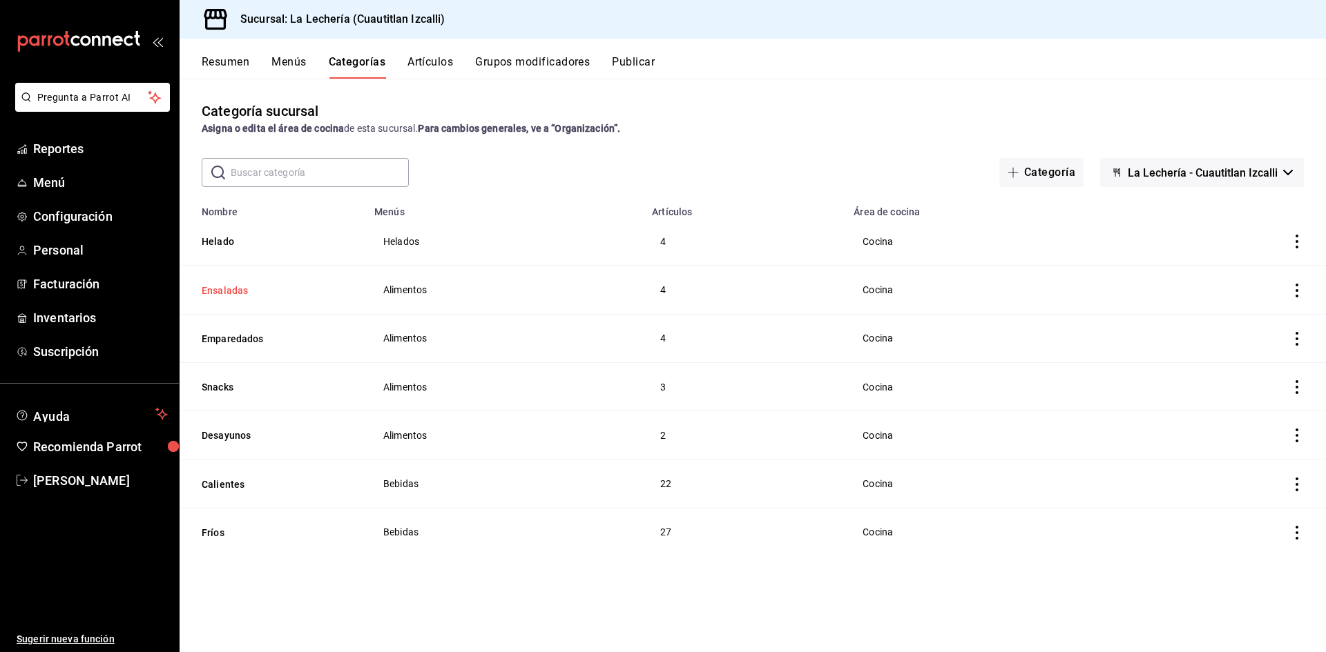
click at [229, 291] on button "Ensaladas" at bounding box center [271, 291] width 138 height 14
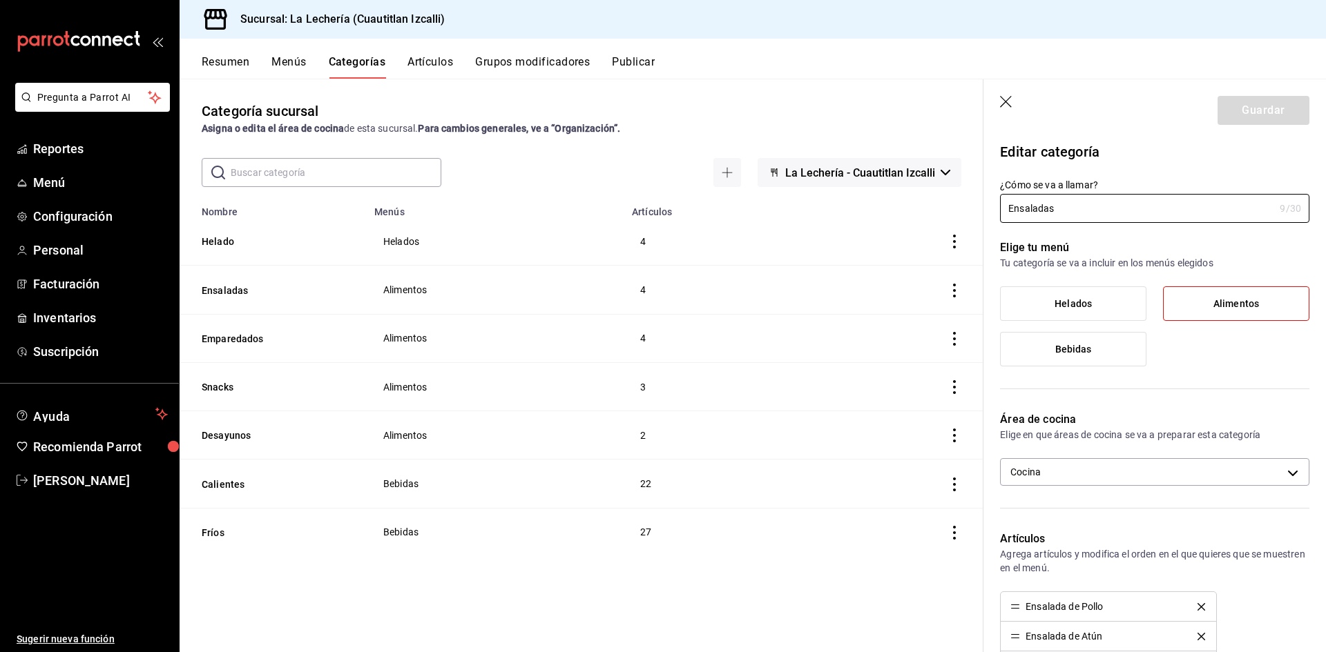
click at [1225, 304] on span "Alimentos" at bounding box center [1236, 304] width 46 height 12
click at [0, 0] on input "Alimentos" at bounding box center [0, 0] width 0 height 0
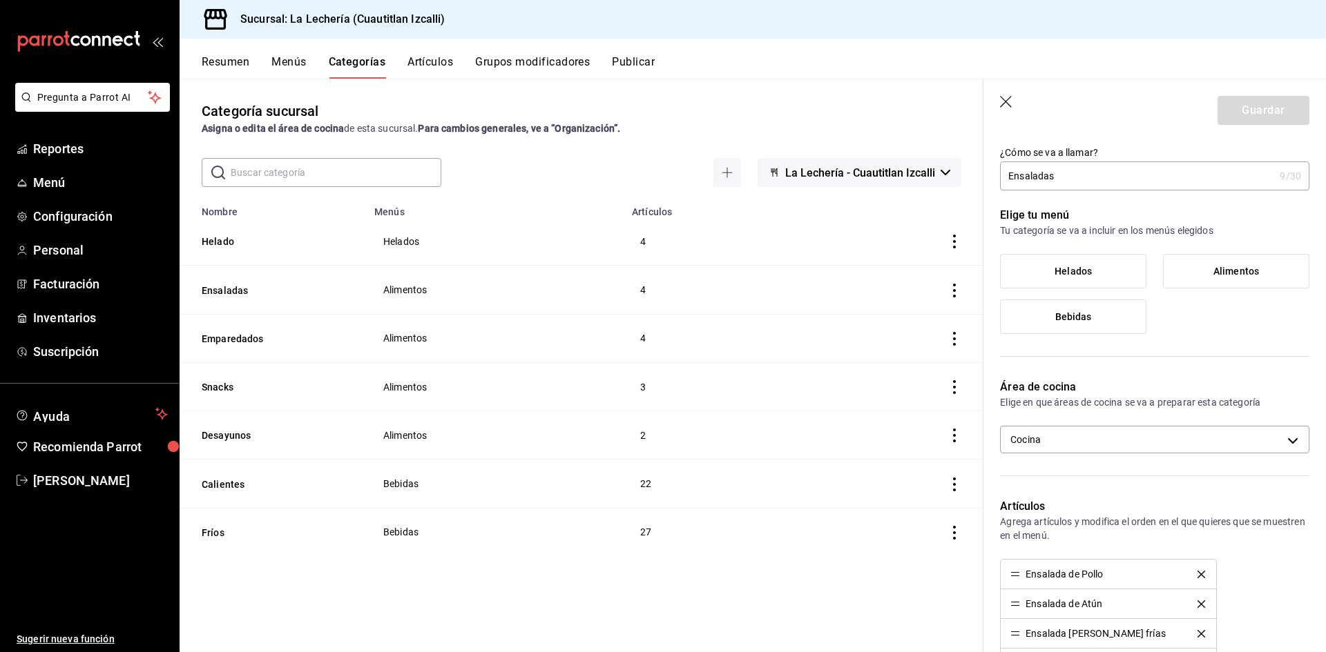
scroll to position [21, 0]
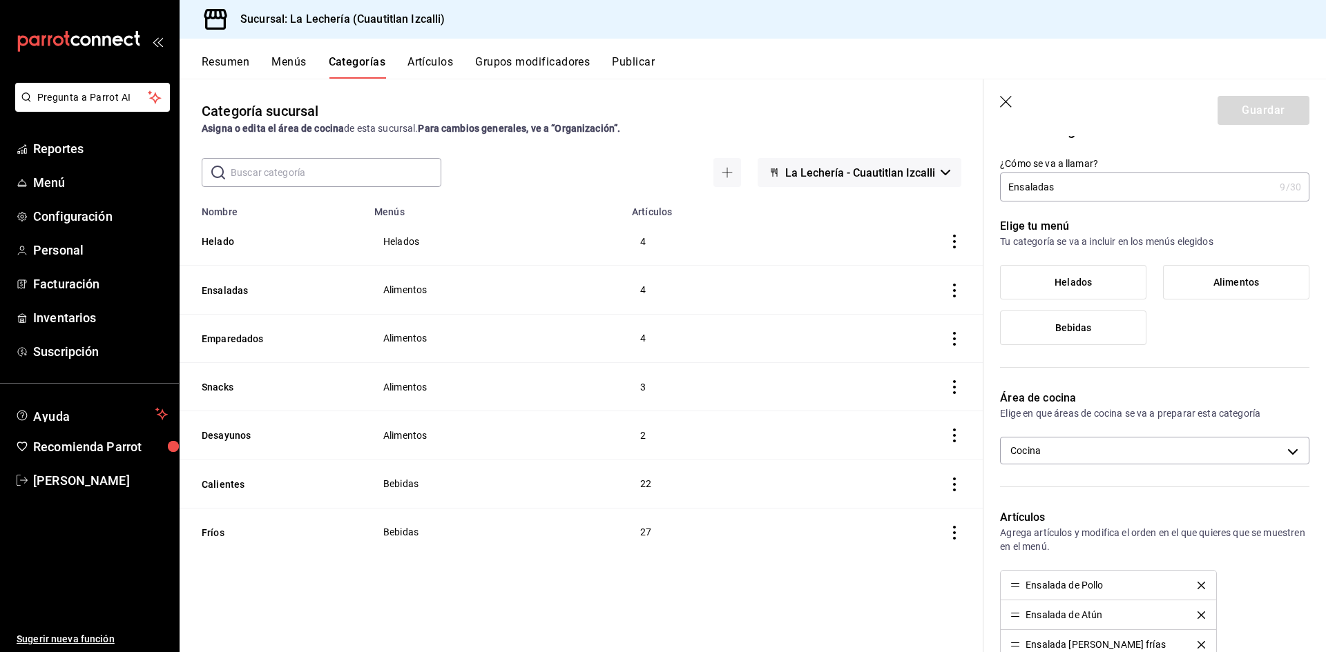
click at [546, 65] on button "Grupos modificadores" at bounding box center [532, 66] width 115 height 23
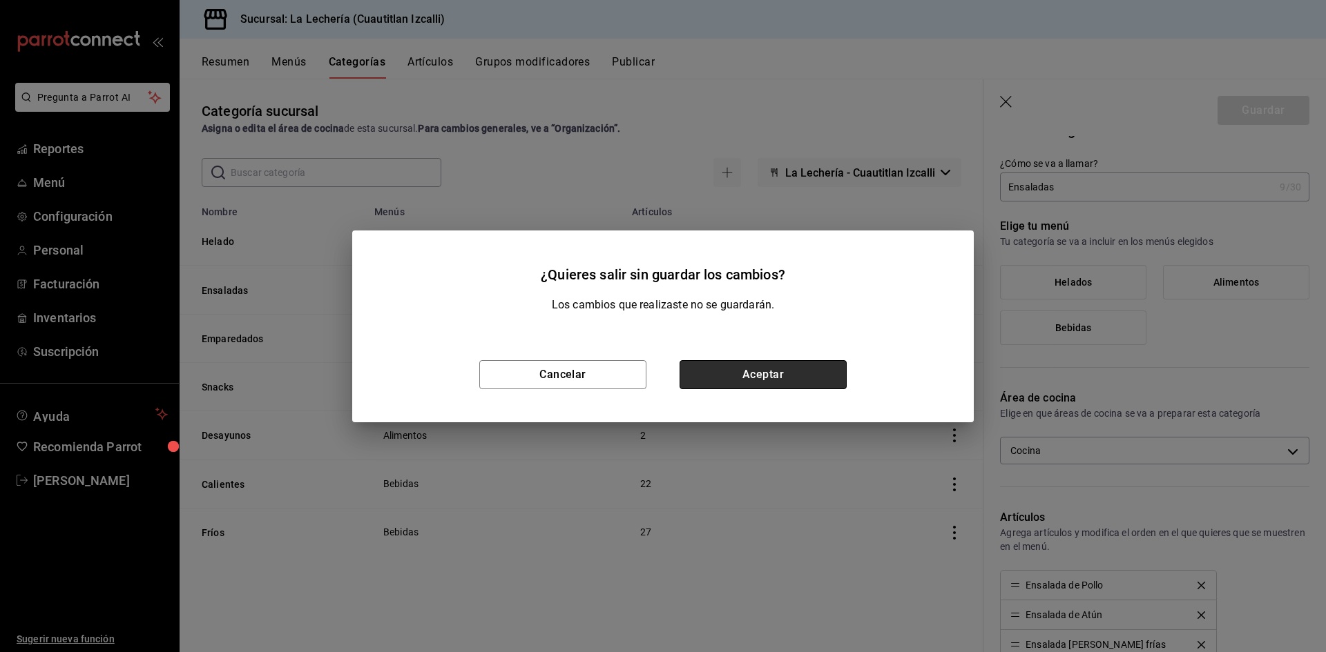
click at [748, 374] on button "Aceptar" at bounding box center [762, 374] width 167 height 29
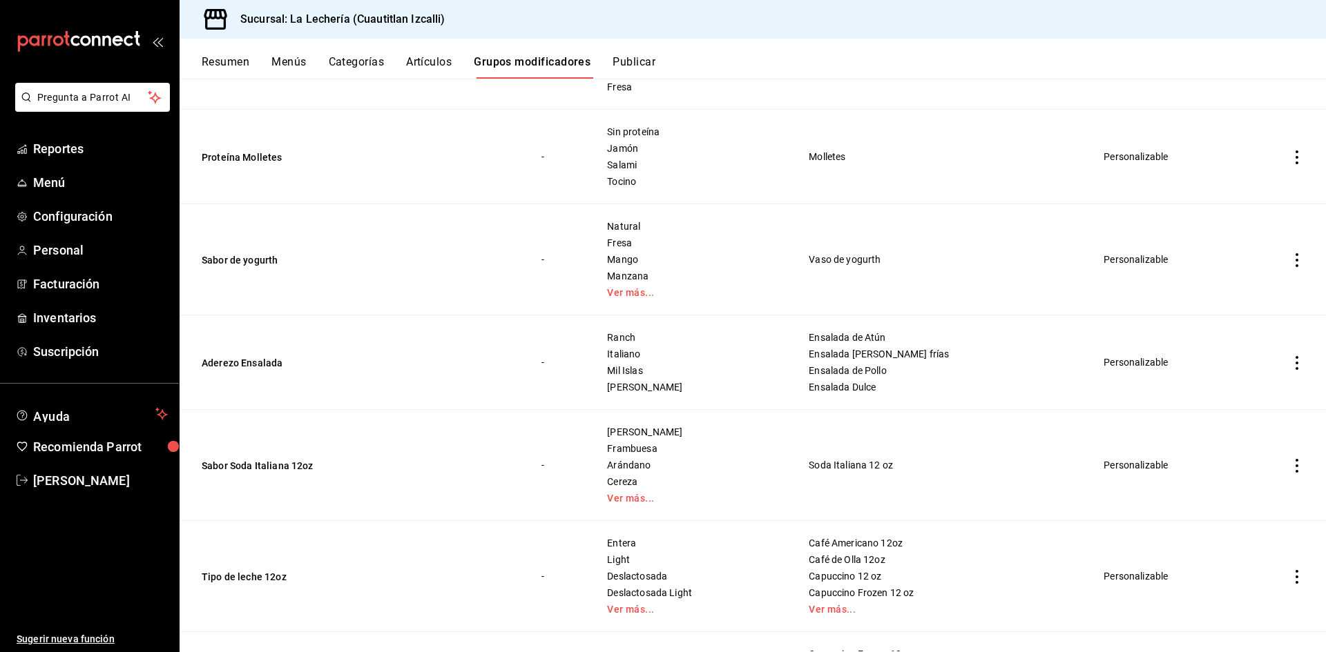
scroll to position [1105, 0]
click at [732, 420] on td "Mora Frambuesa Arándano Cereza Ver más..." at bounding box center [691, 462] width 202 height 111
click at [84, 313] on span "Inventarios" at bounding box center [100, 318] width 135 height 19
